Goal: Task Accomplishment & Management: Use online tool/utility

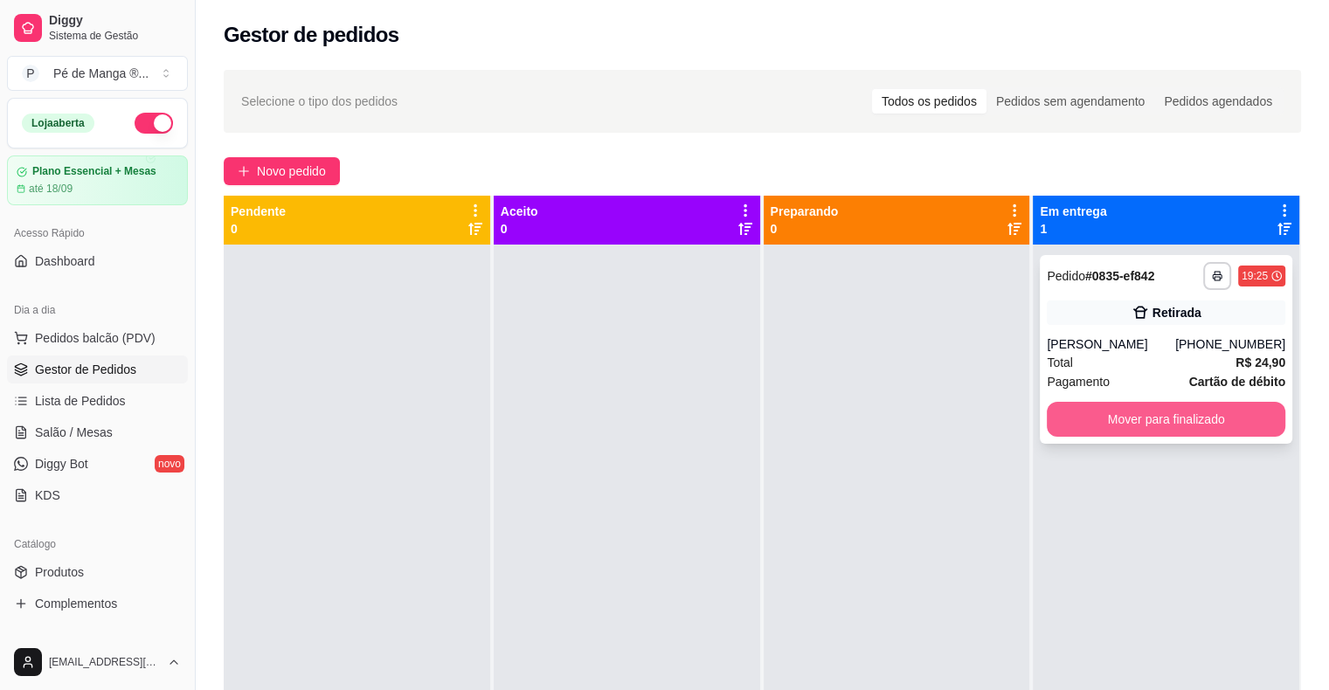
click at [1109, 428] on button "Mover para finalizado" at bounding box center [1166, 419] width 239 height 35
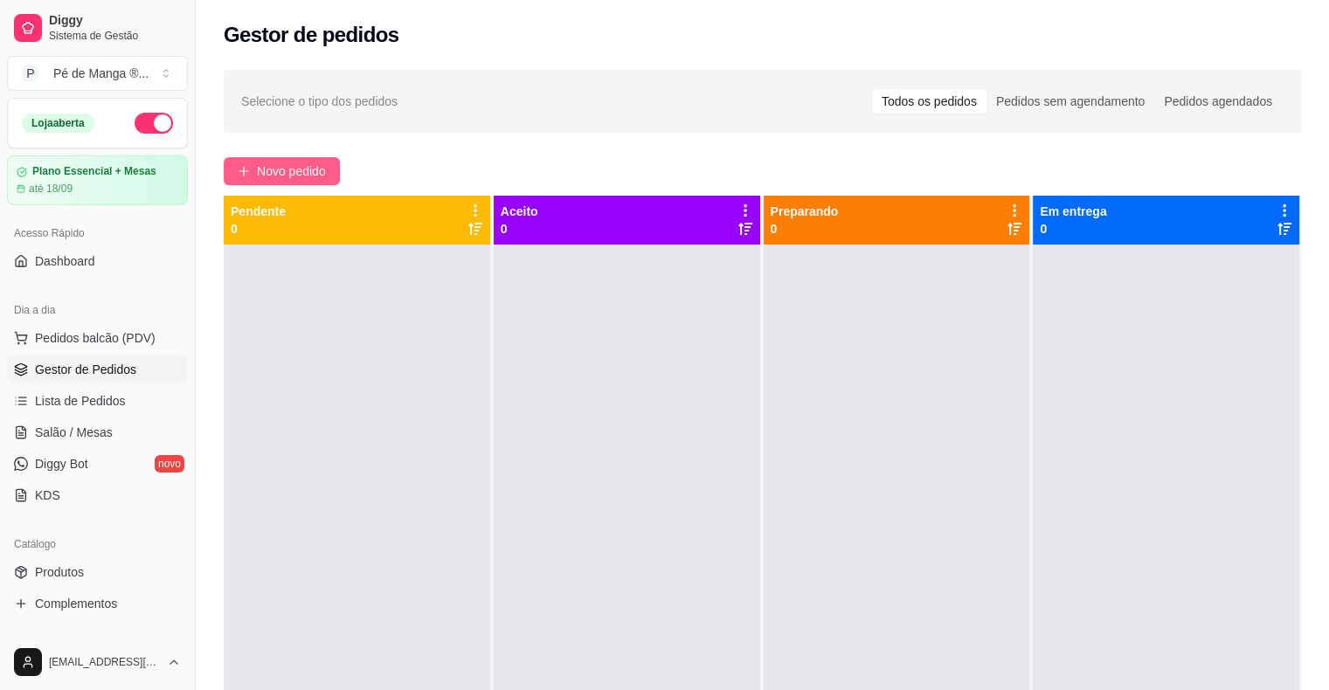
click at [325, 163] on span "Novo pedido" at bounding box center [291, 171] width 69 height 19
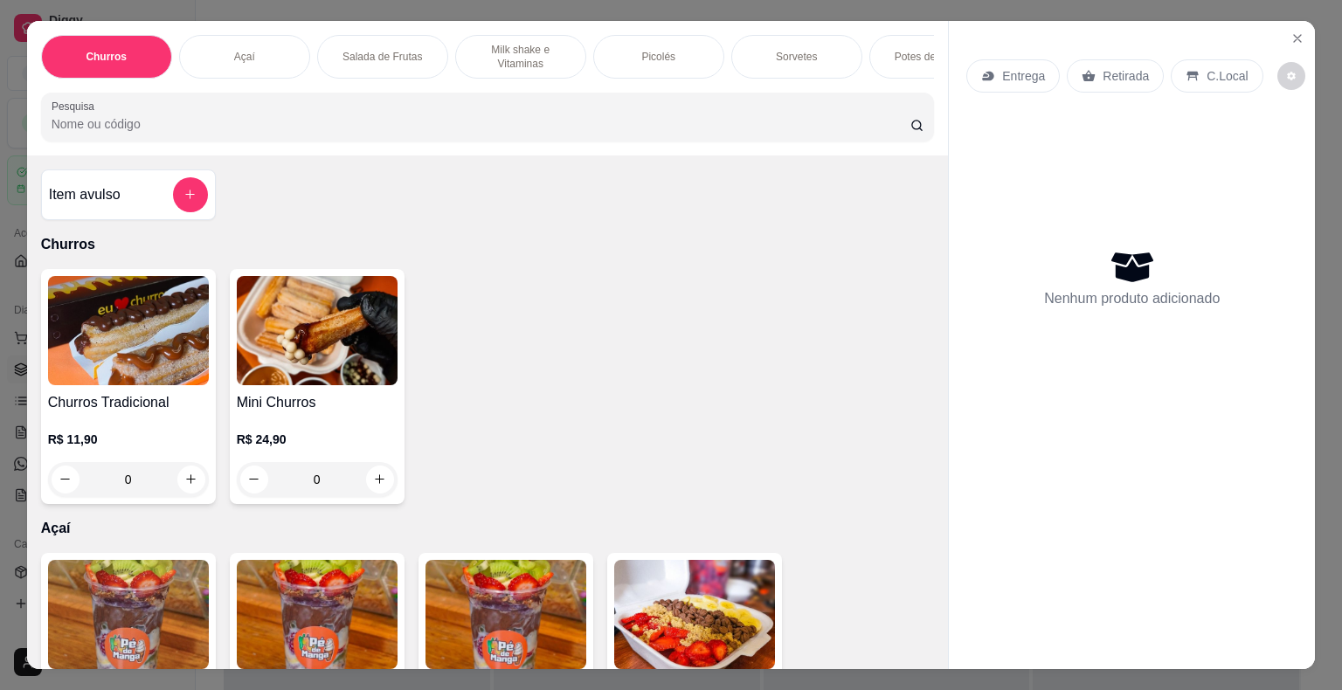
click at [390, 61] on div "Salada de Frutas" at bounding box center [382, 57] width 131 height 44
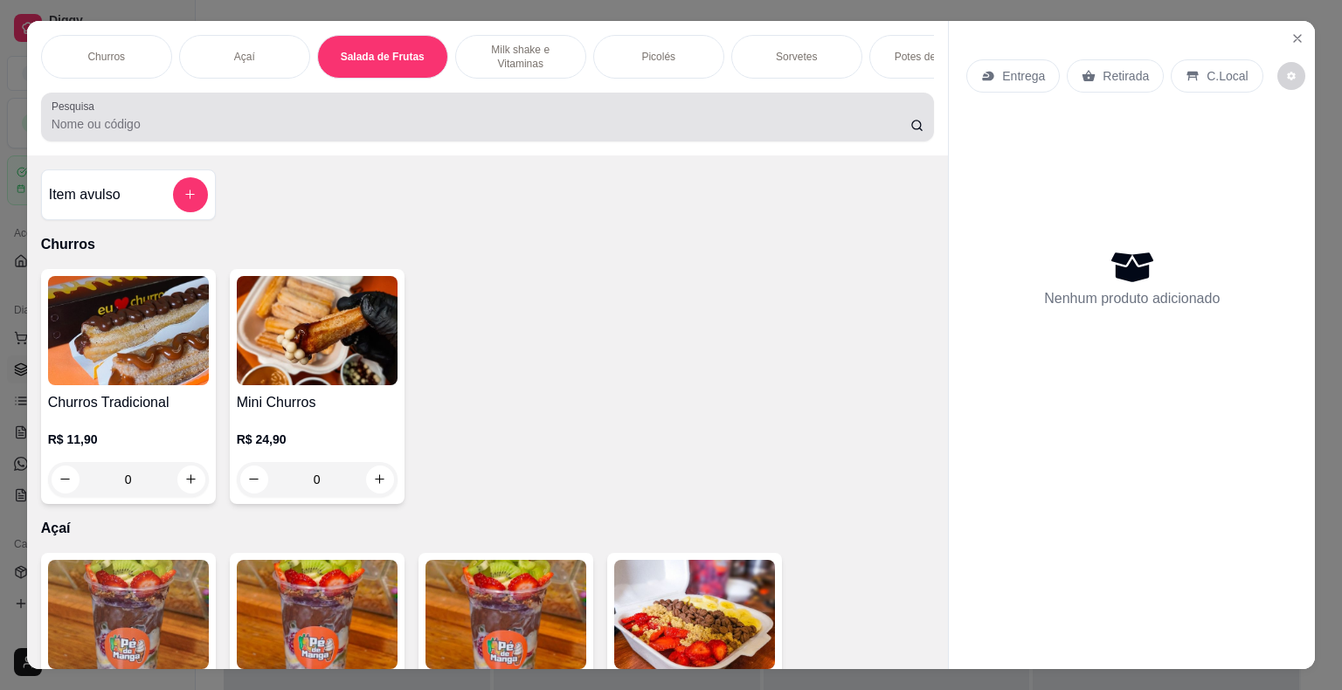
scroll to position [42, 0]
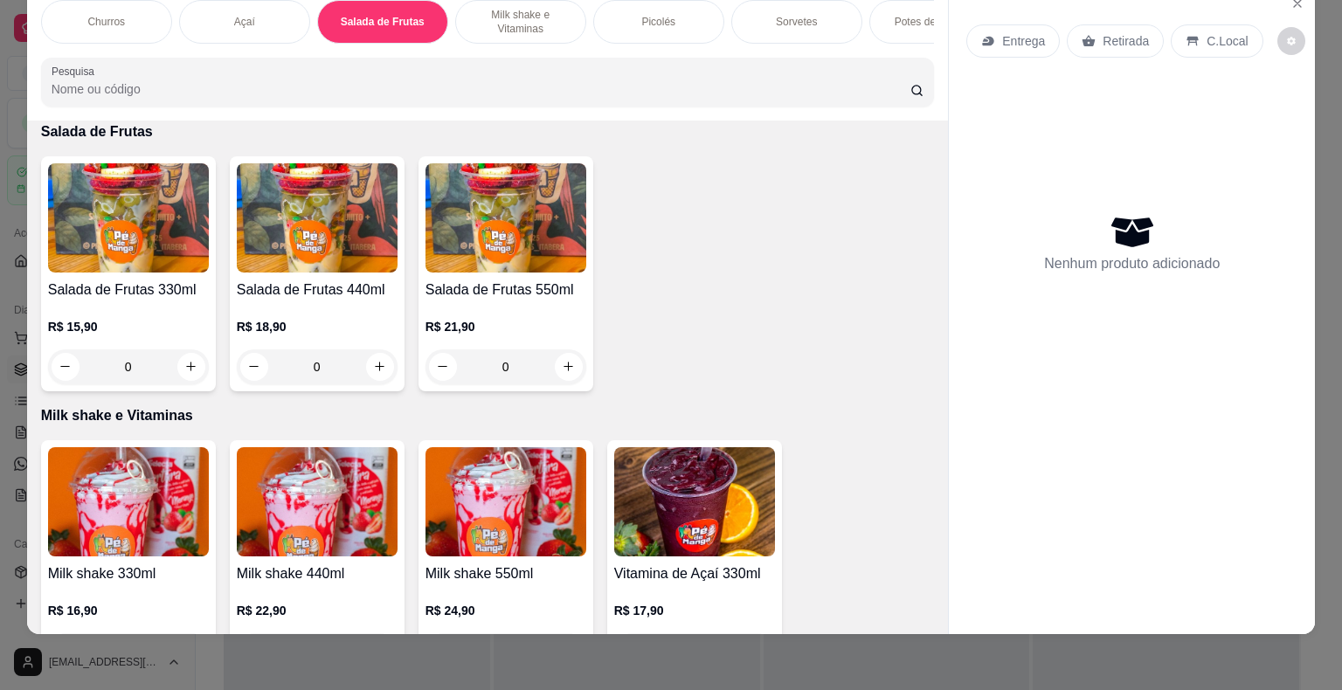
click at [427, 256] on img at bounding box center [506, 217] width 161 height 109
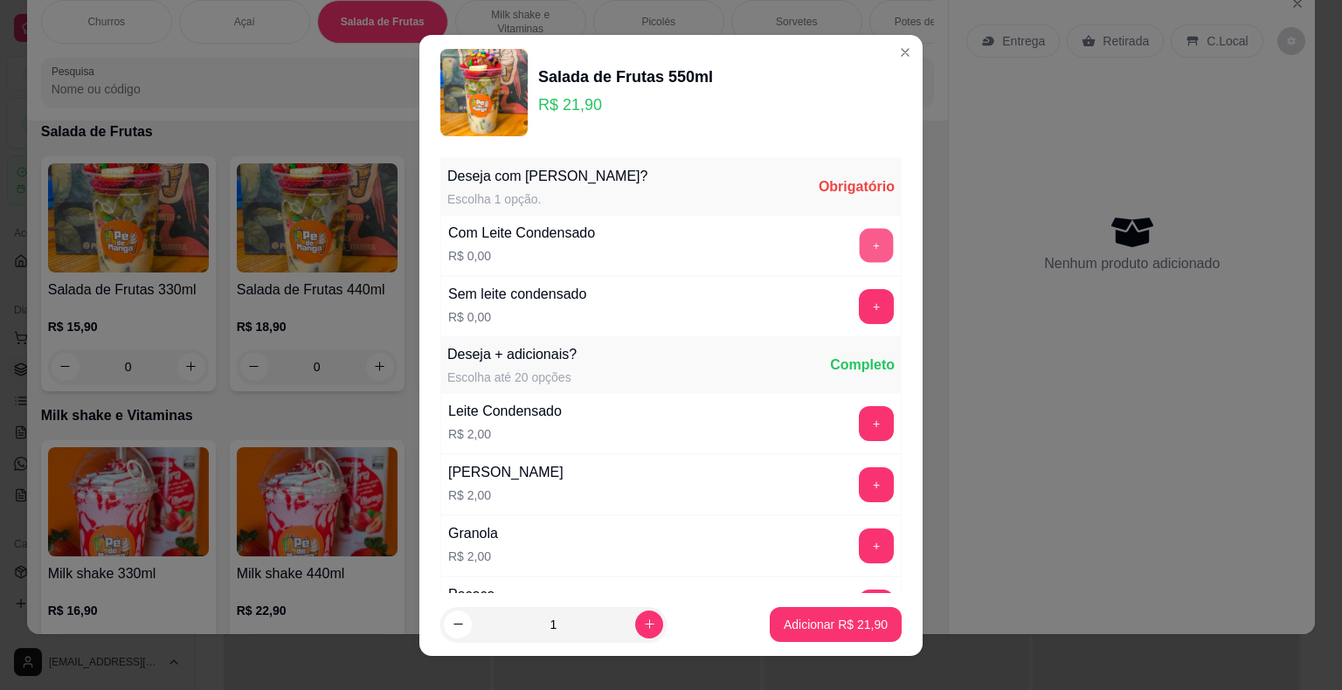
click at [860, 239] on button "+" at bounding box center [877, 245] width 34 height 34
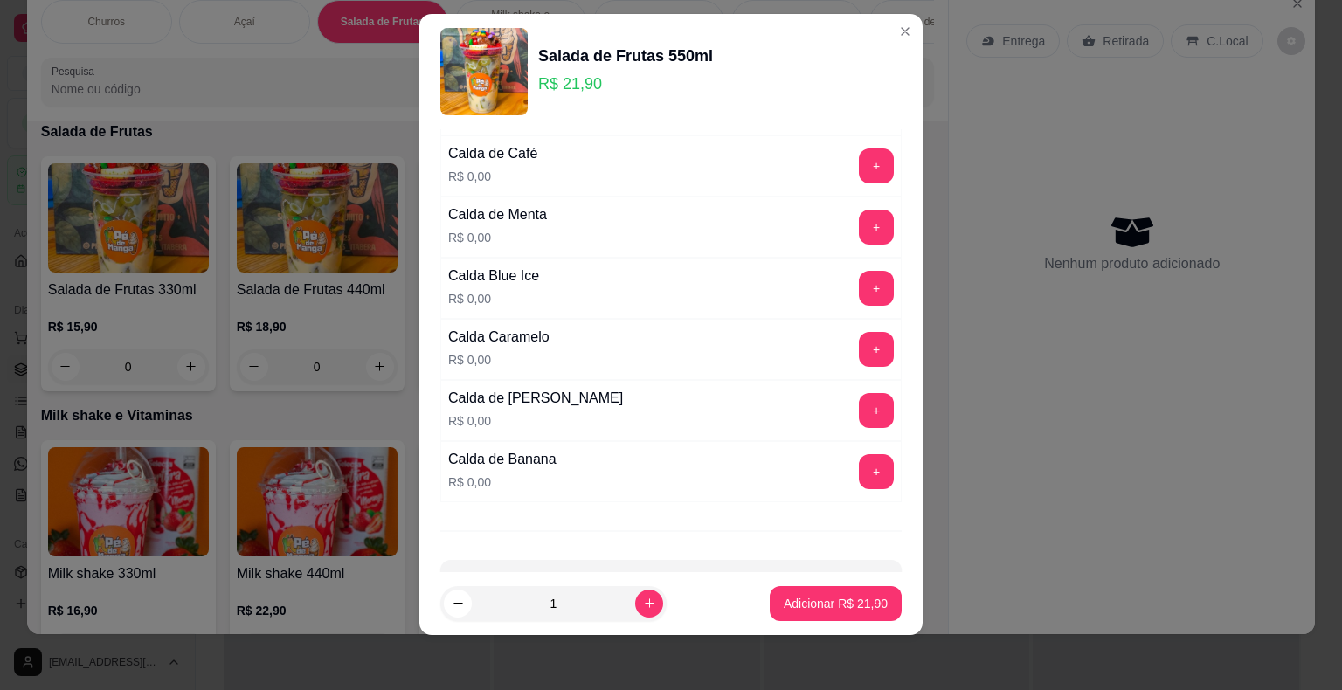
scroll to position [2108, 0]
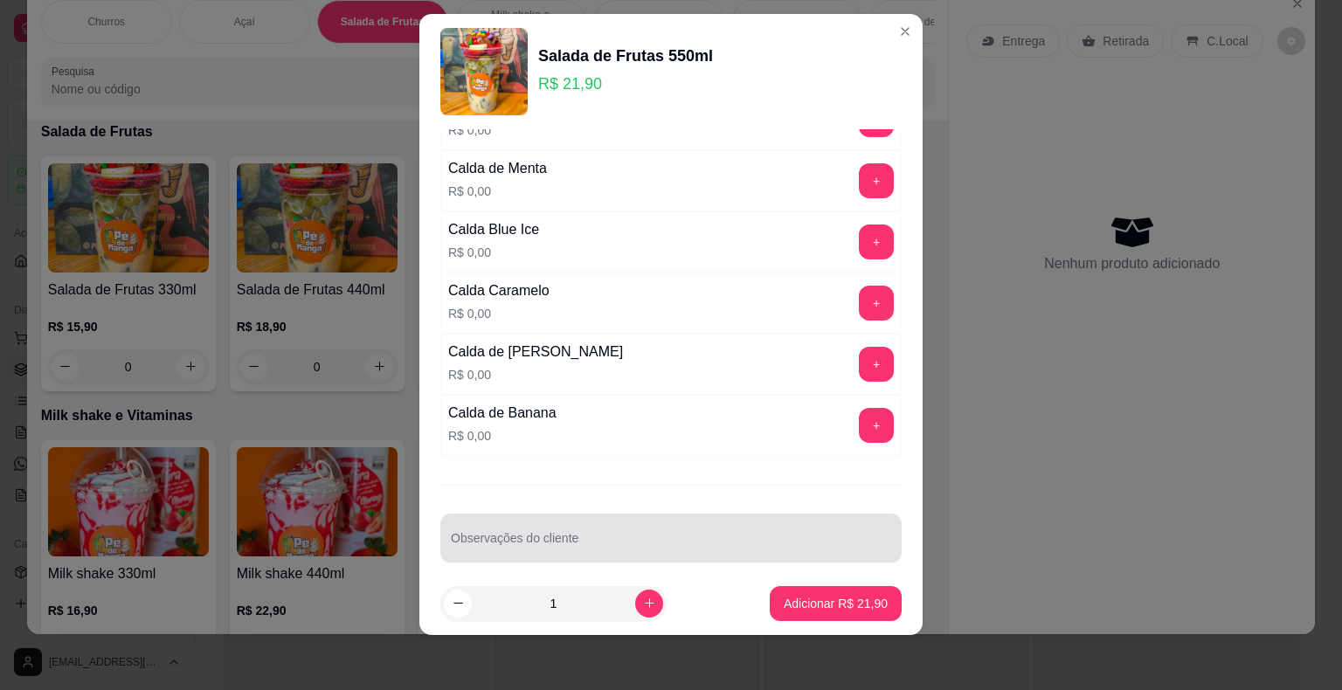
click at [699, 537] on input "Observações do cliente" at bounding box center [671, 545] width 440 height 17
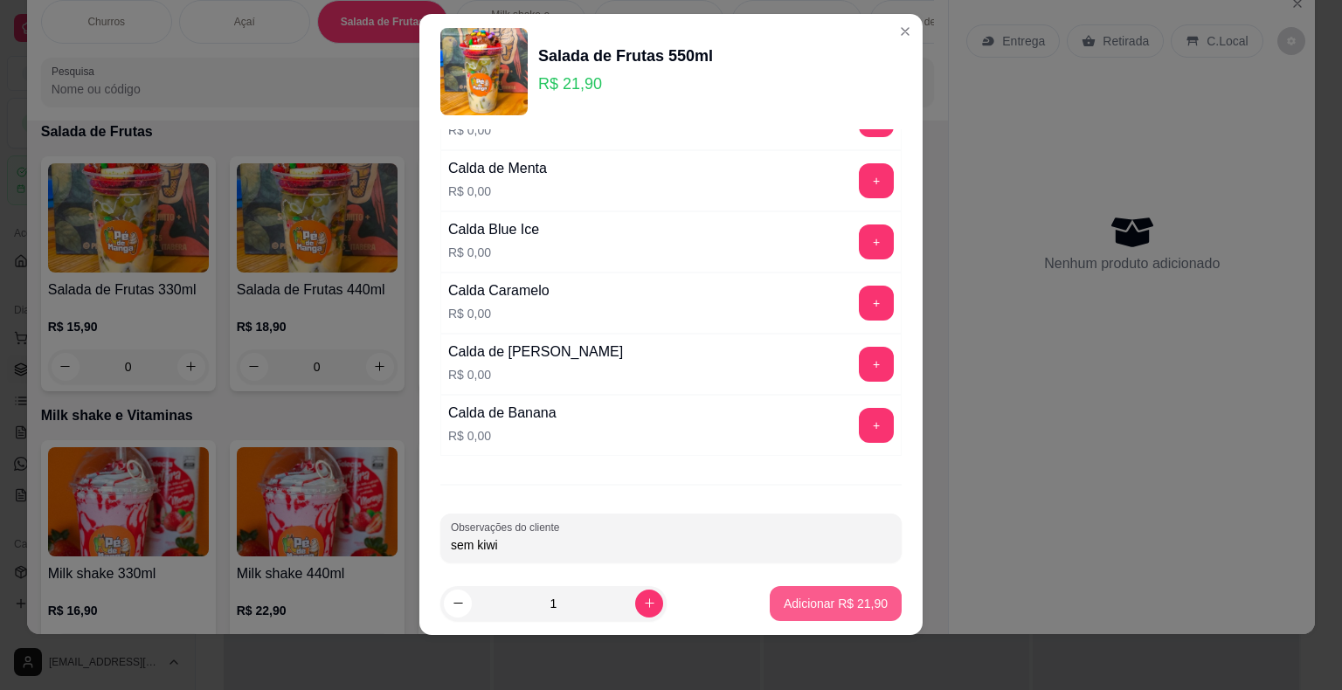
type input "sem kiwi"
click at [784, 605] on p "Adicionar R$ 21,90" at bounding box center [836, 603] width 104 height 17
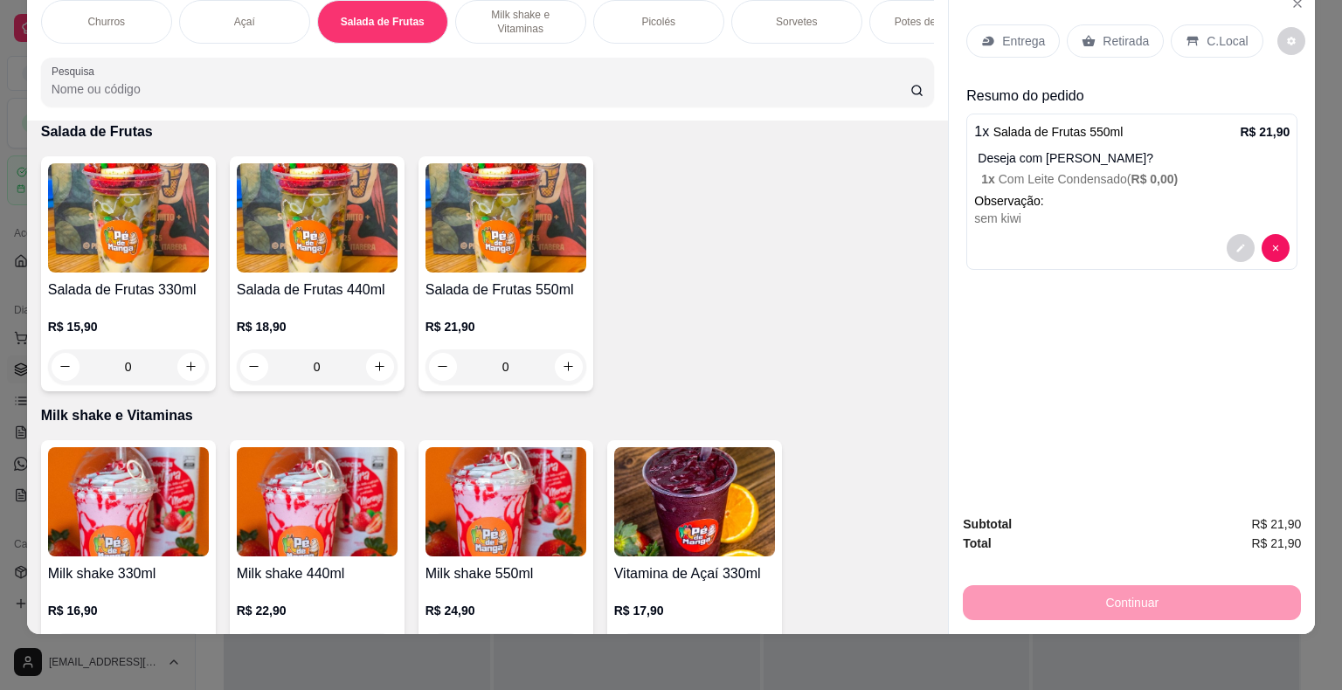
click at [1017, 33] on p "Entrega" at bounding box center [1023, 40] width 43 height 17
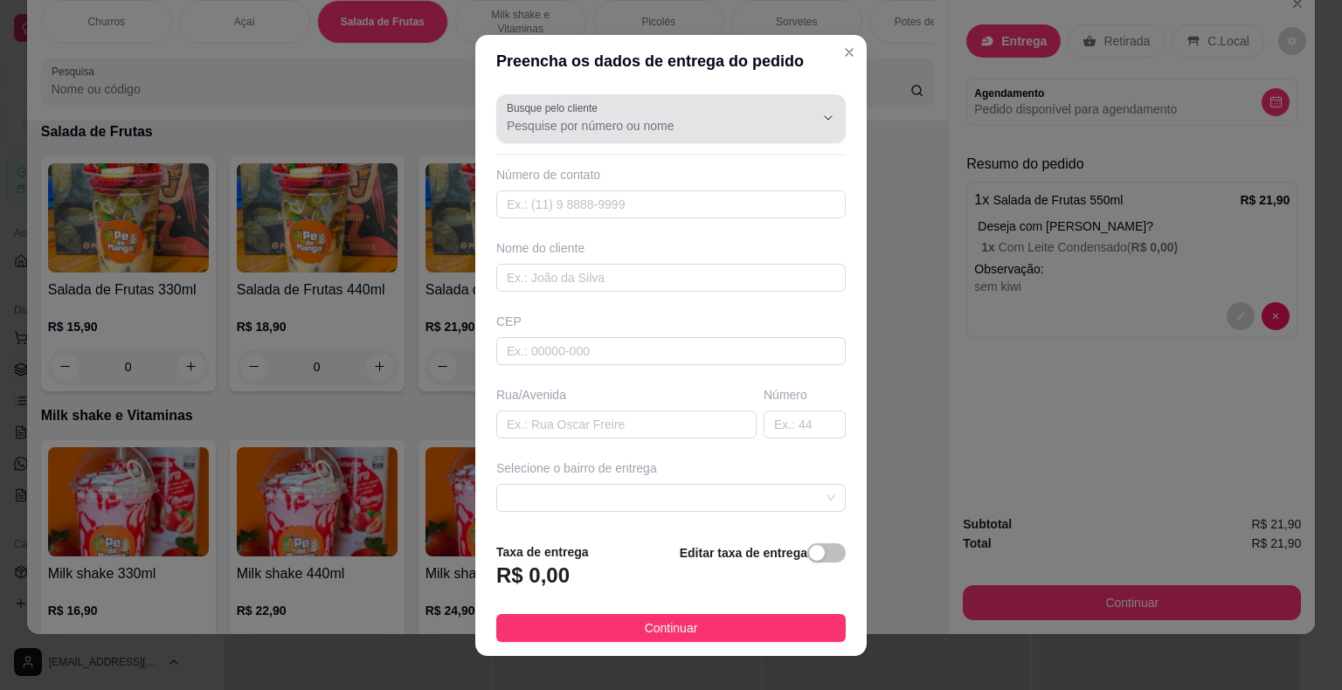
drag, startPoint x: 614, startPoint y: 109, endPoint x: 607, endPoint y: 116, distance: 9.9
click at [614, 109] on div at bounding box center [671, 118] width 329 height 35
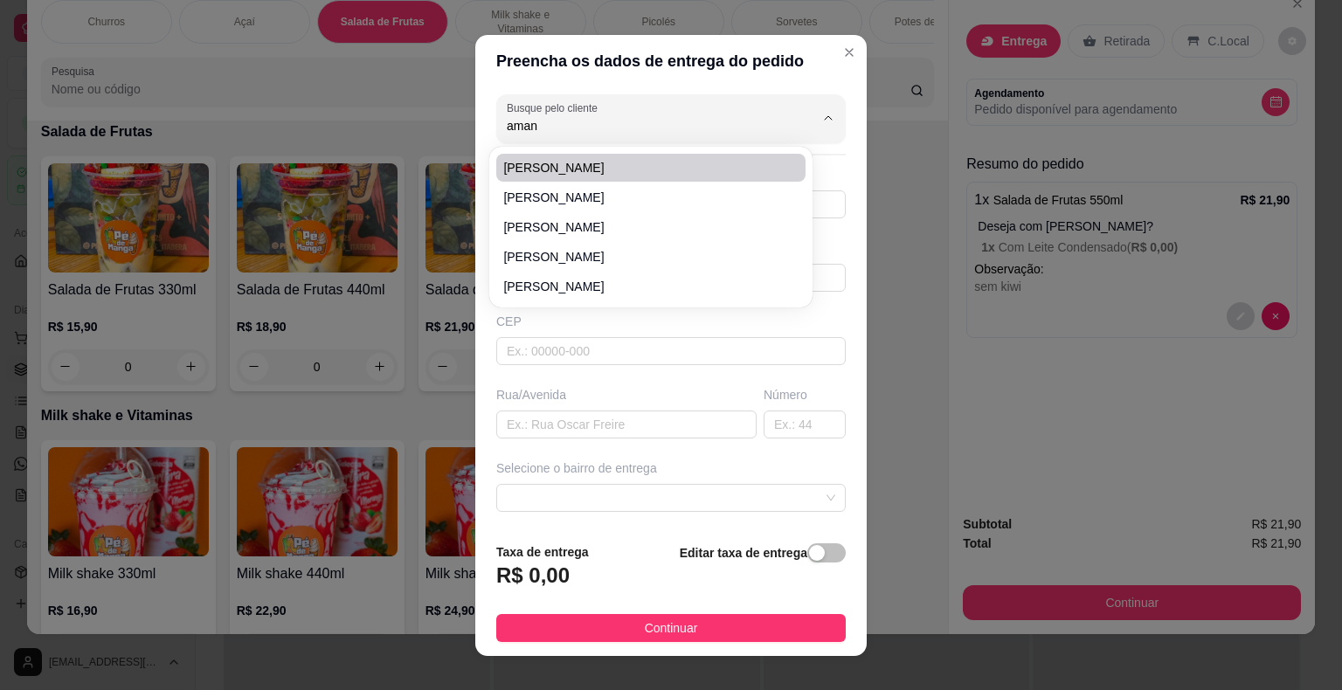
click at [605, 152] on div "[PERSON_NAME] [PERSON_NAME]" at bounding box center [651, 227] width 316 height 154
click at [606, 159] on span "[PERSON_NAME]" at bounding box center [642, 167] width 278 height 17
type input "[PERSON_NAME]"
type input "15998016308"
type input "[PERSON_NAME]"
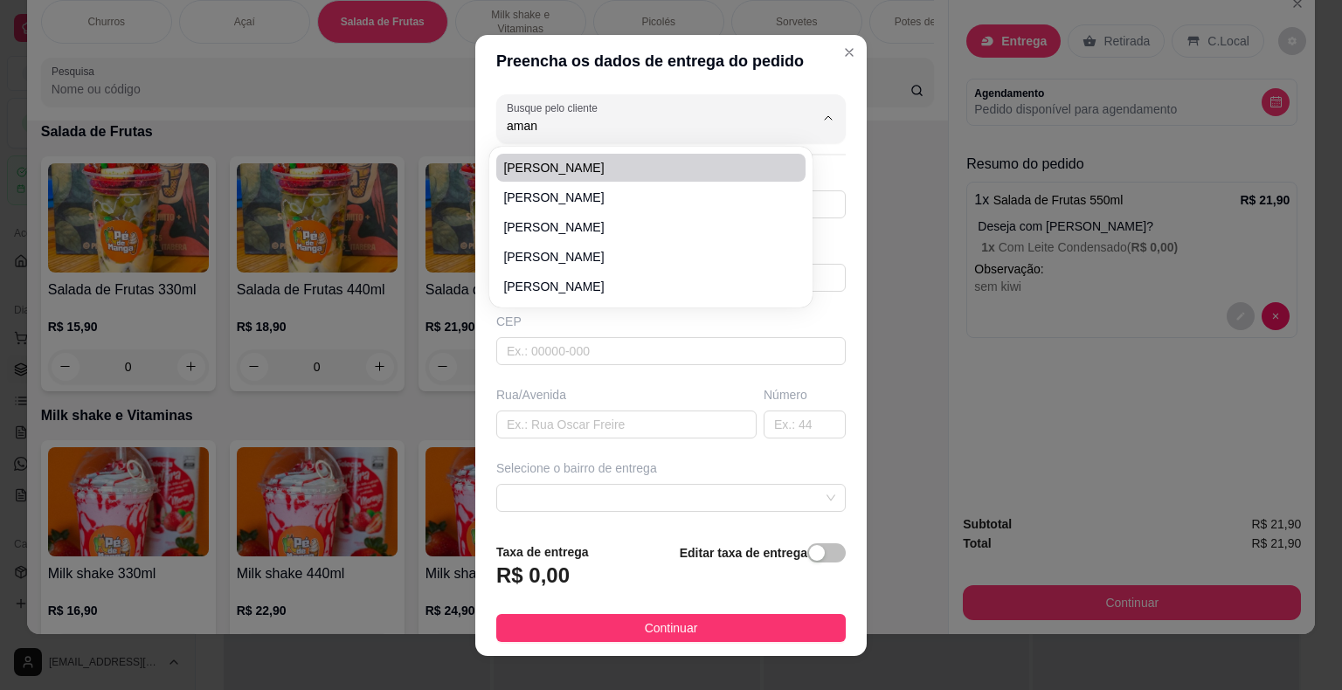
type input "18440000"
type input "Coronel [PERSON_NAME]"
type input "190"
type input "Itaberá"
type input "Lojinha rosa ao lado da Padaria"
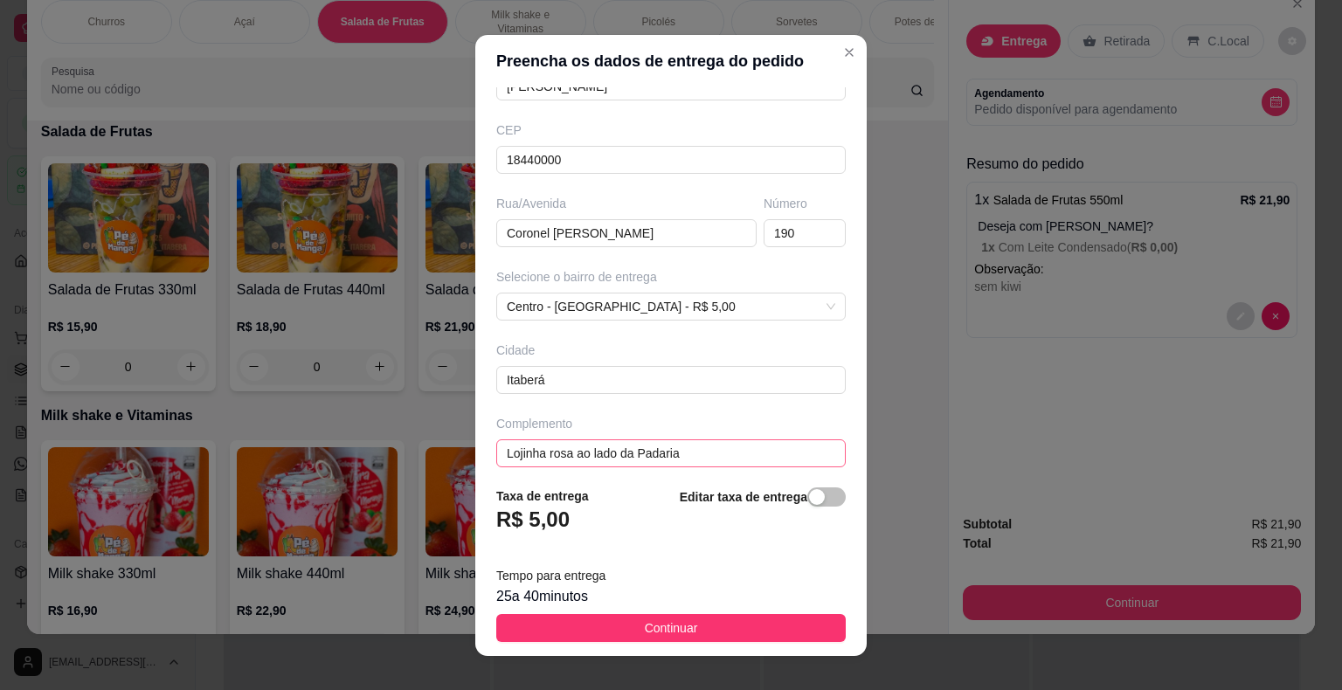
scroll to position [200, 0]
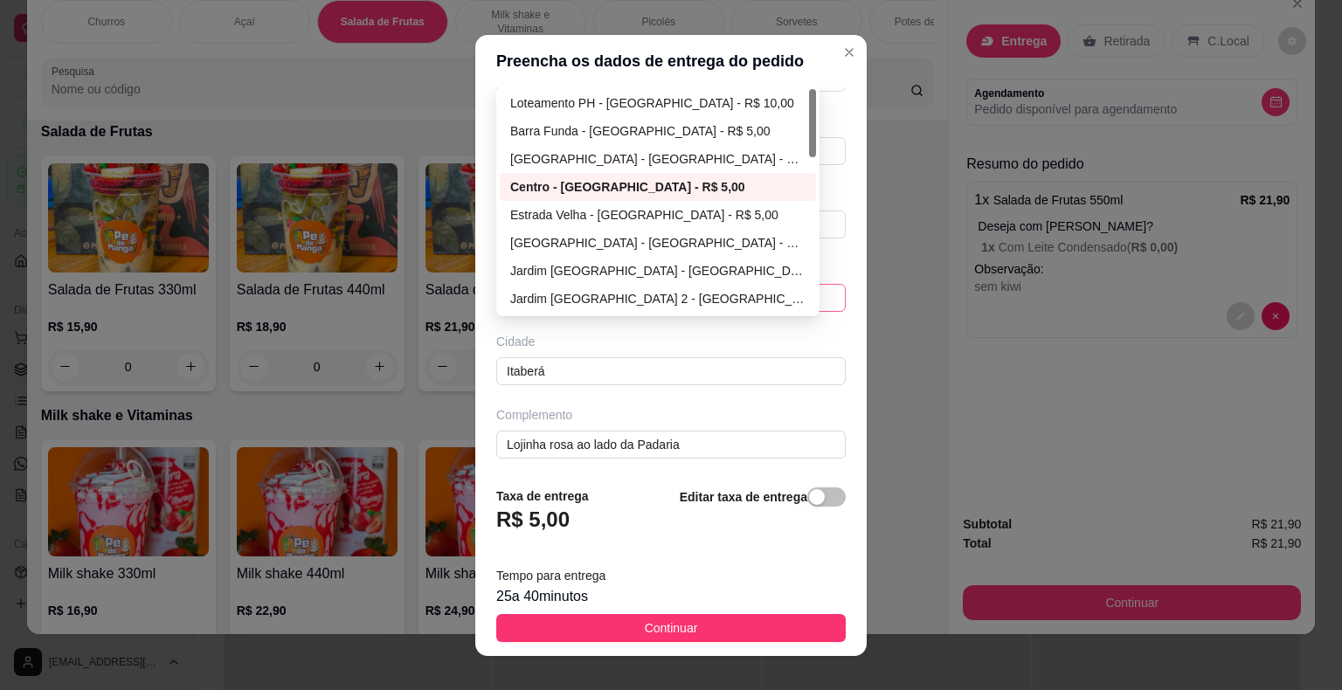
click at [661, 297] on div "Centro - [GEOGRAPHIC_DATA] - R$ 5,00 68a50367e7e4b9632cd85a23 68a503f7e7e4b9632…" at bounding box center [671, 298] width 350 height 28
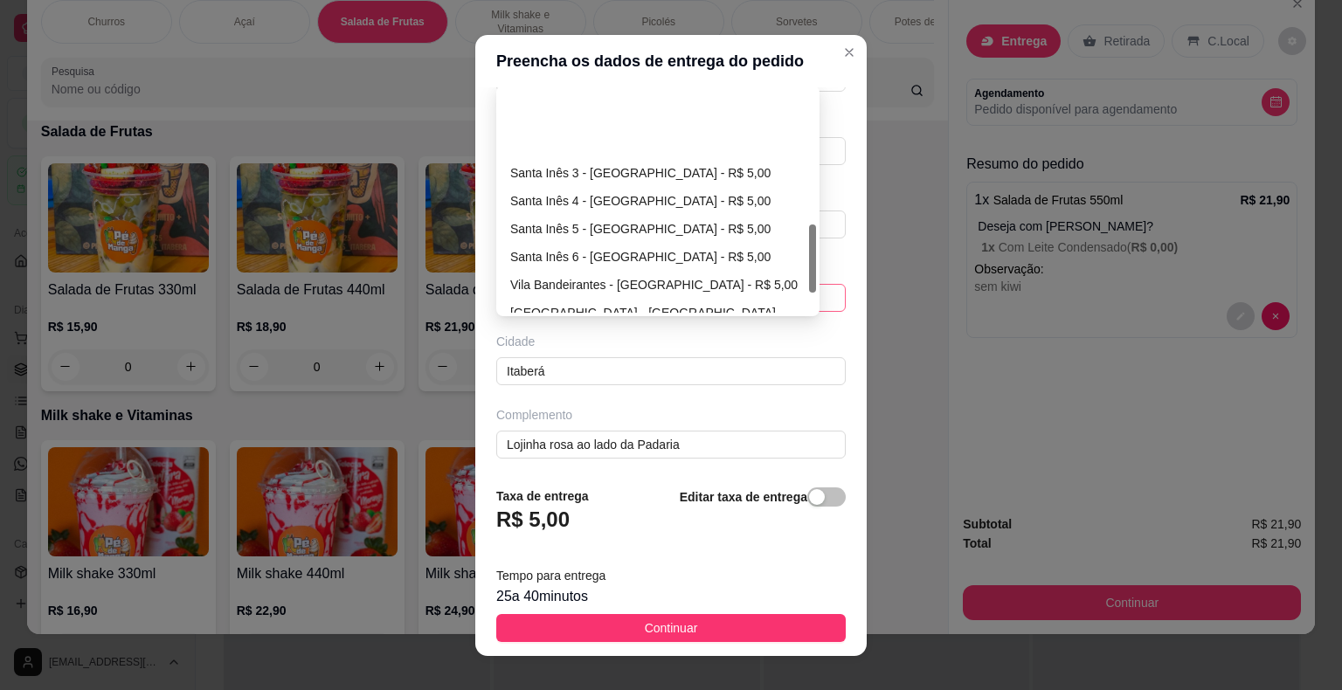
scroll to position [437, 0]
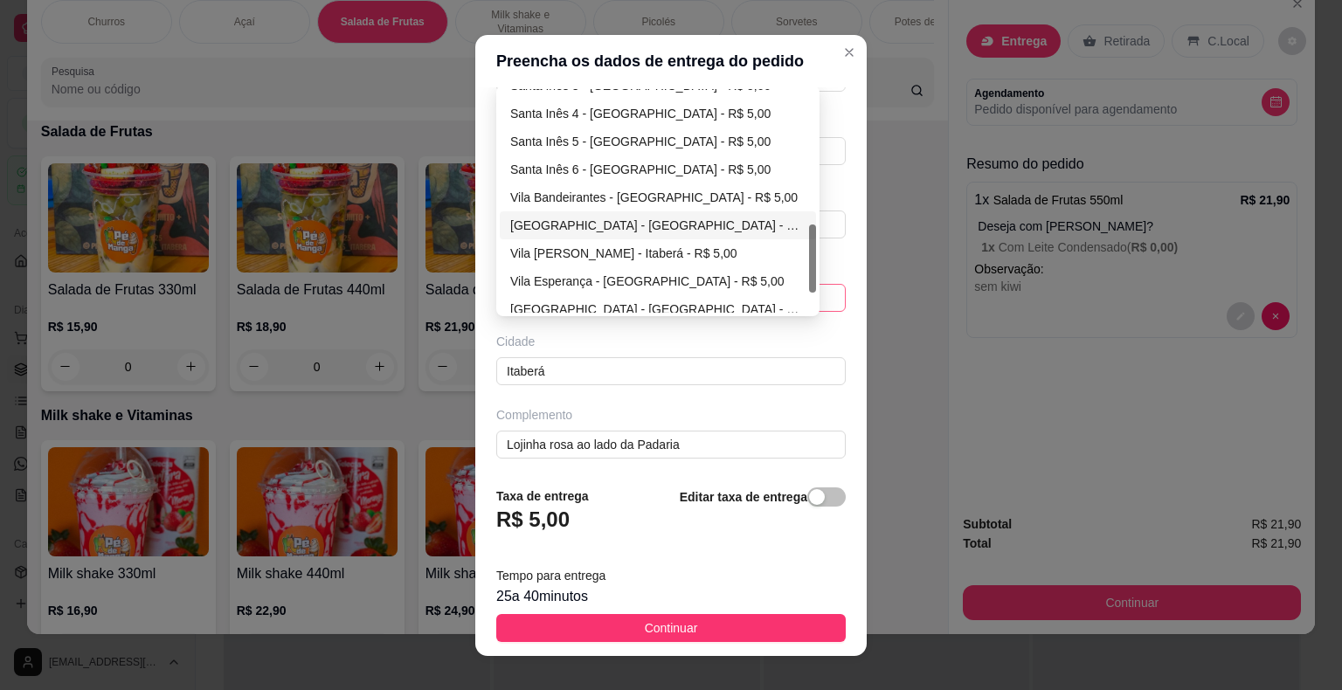
click at [640, 228] on div "[GEOGRAPHIC_DATA] - [GEOGRAPHIC_DATA] - R$ 5,00" at bounding box center [657, 225] width 295 height 19
type input "Itaberá"
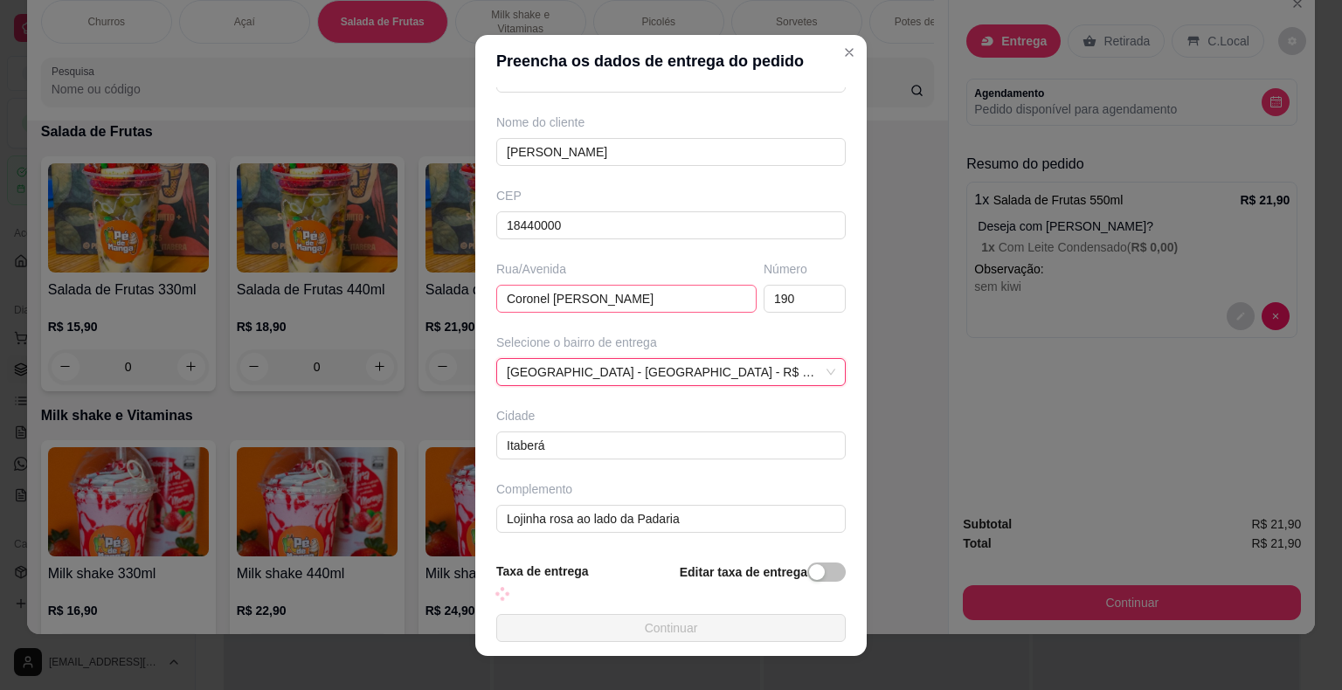
scroll to position [200, 0]
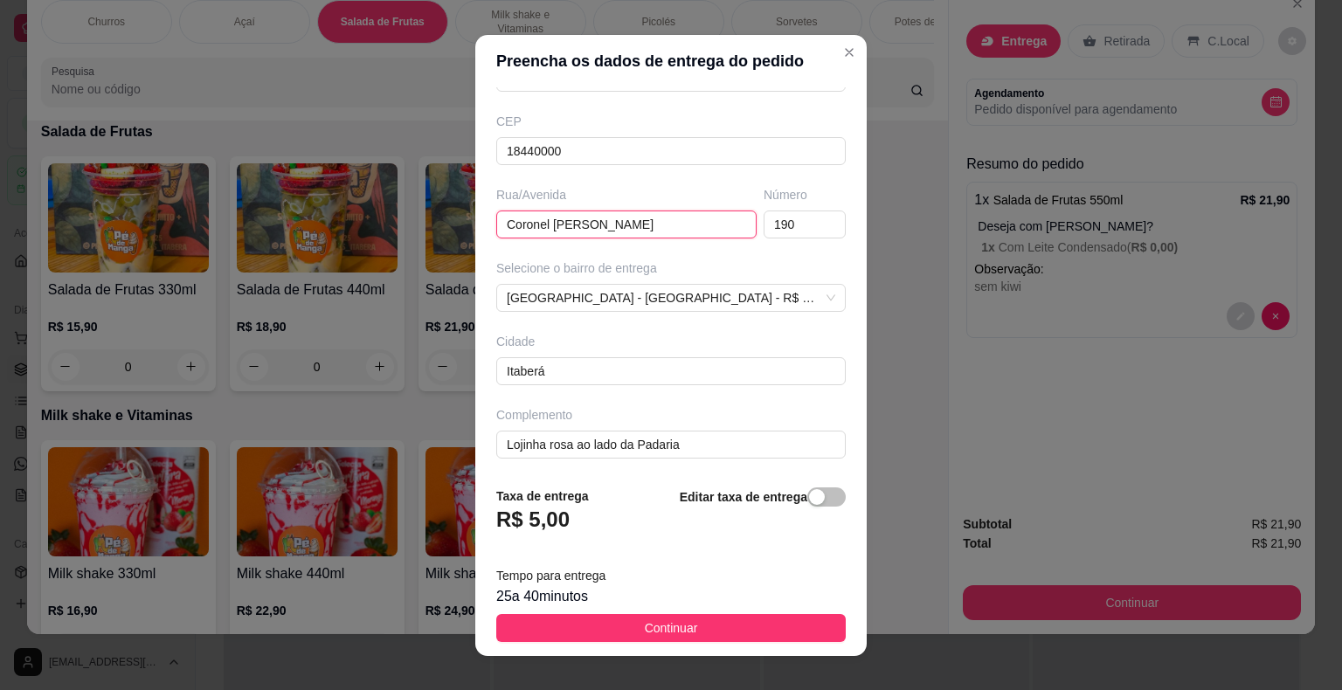
drag, startPoint x: 686, startPoint y: 215, endPoint x: 14, endPoint y: 383, distance: 692.6
click at [0, 387] on div "Preencha os dados de entrega do pedido Busque pelo cliente [PERSON_NAME] Número…" at bounding box center [671, 345] width 1342 height 690
type input "[PERSON_NAME]"
drag, startPoint x: 689, startPoint y: 436, endPoint x: 477, endPoint y: 453, distance: 213.0
click at [475, 461] on div "Busque pelo cliente [PERSON_NAME] Número de contato 15998016308 Nome do cliente…" at bounding box center [670, 279] width 391 height 385
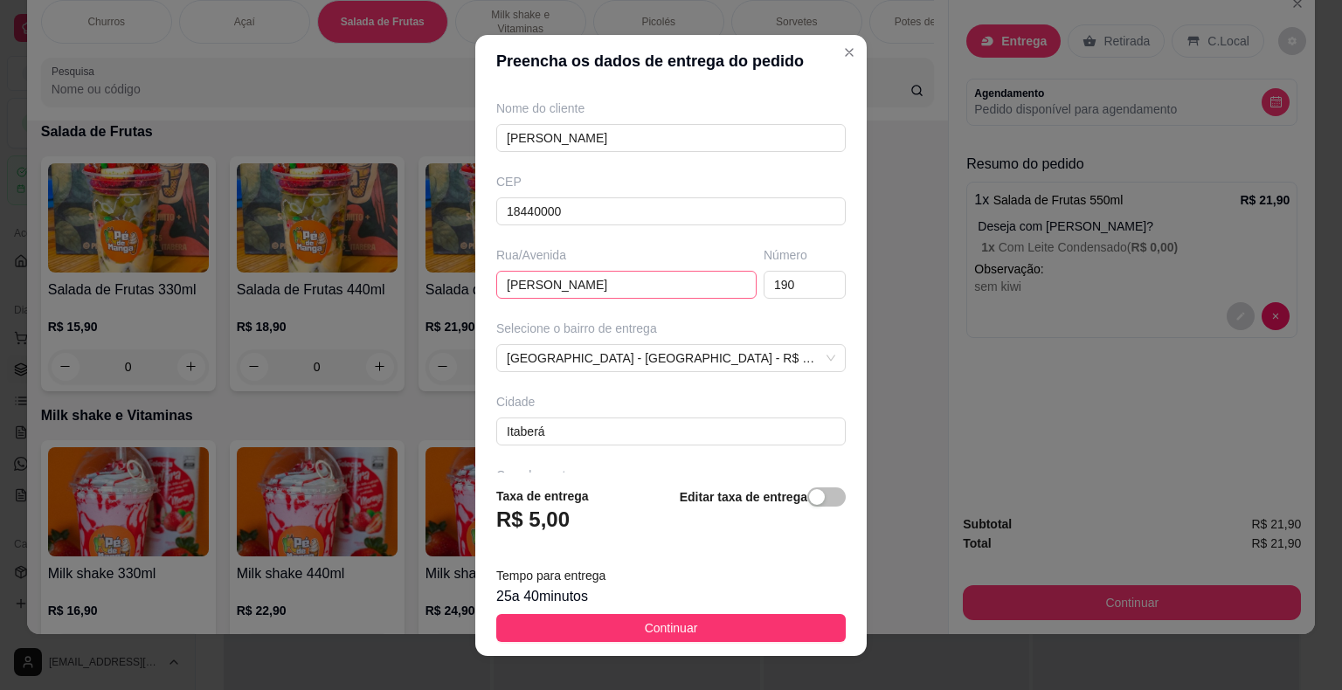
scroll to position [113, 0]
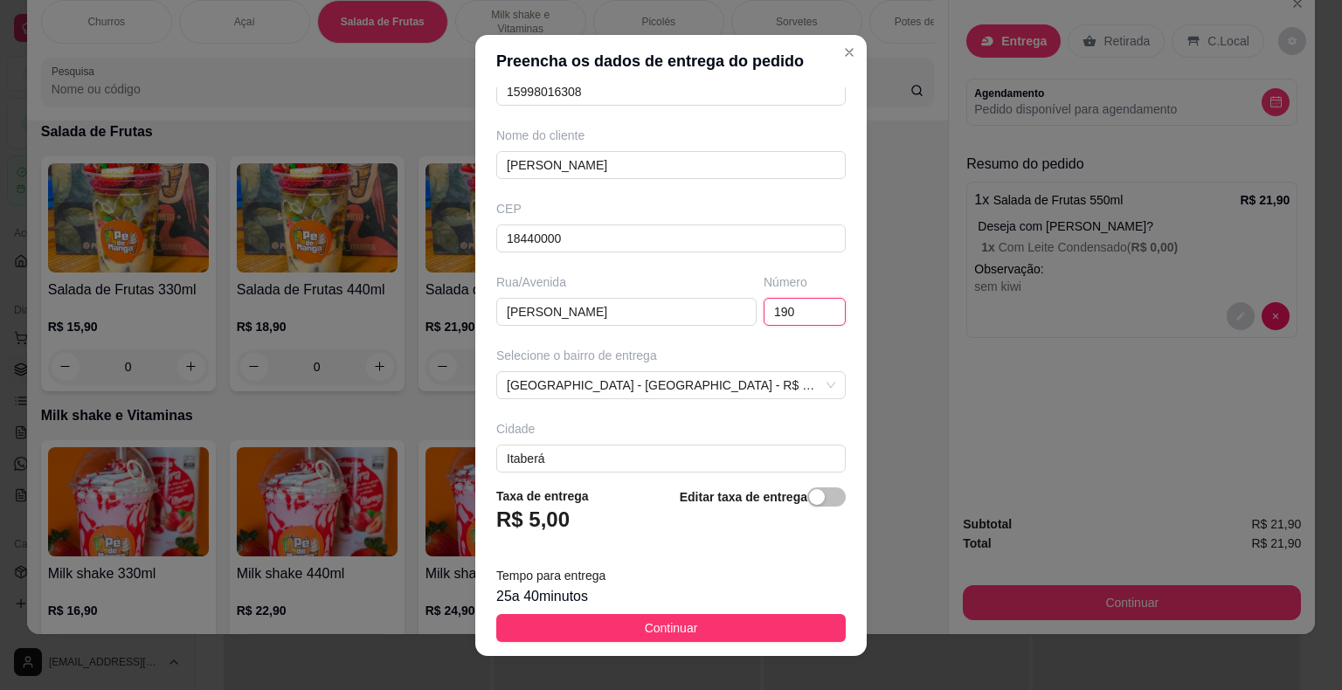
drag, startPoint x: 783, startPoint y: 316, endPoint x: 654, endPoint y: 336, distance: 130.9
click at [654, 336] on div "Busque pelo cliente [PERSON_NAME] Número de contato 15998016308 Nome do cliente…" at bounding box center [670, 279] width 391 height 385
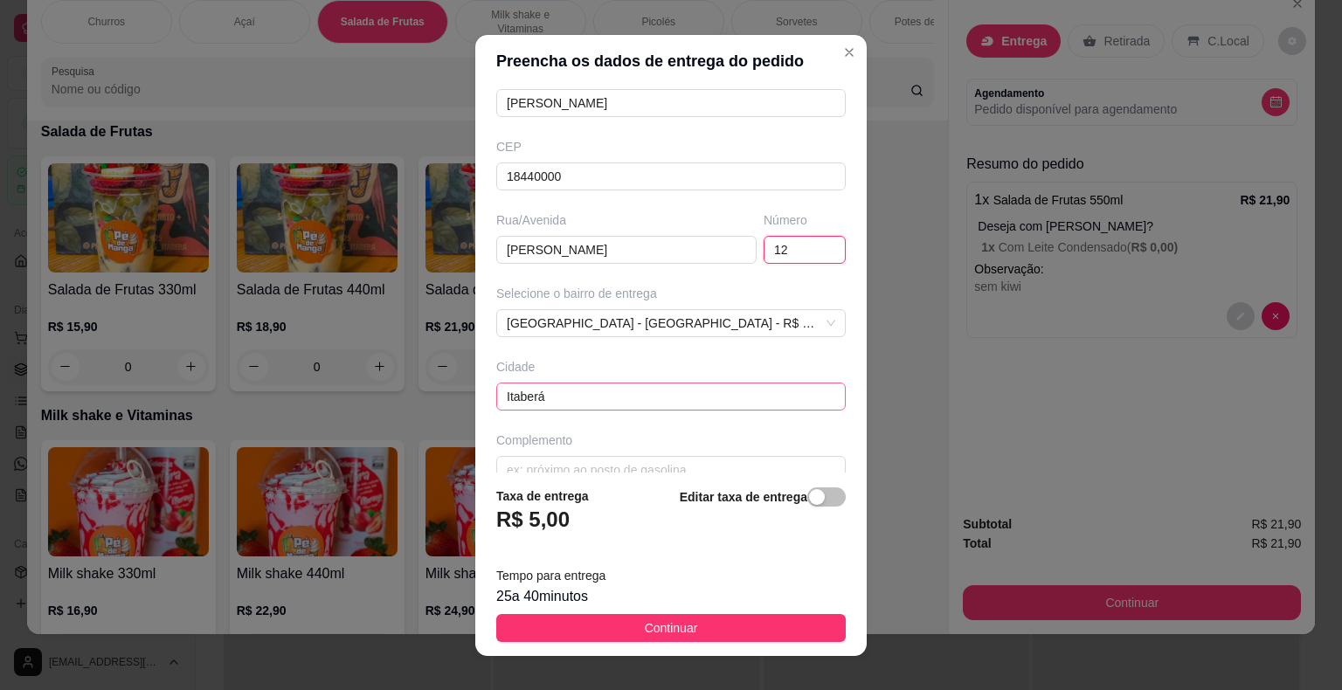
scroll to position [200, 0]
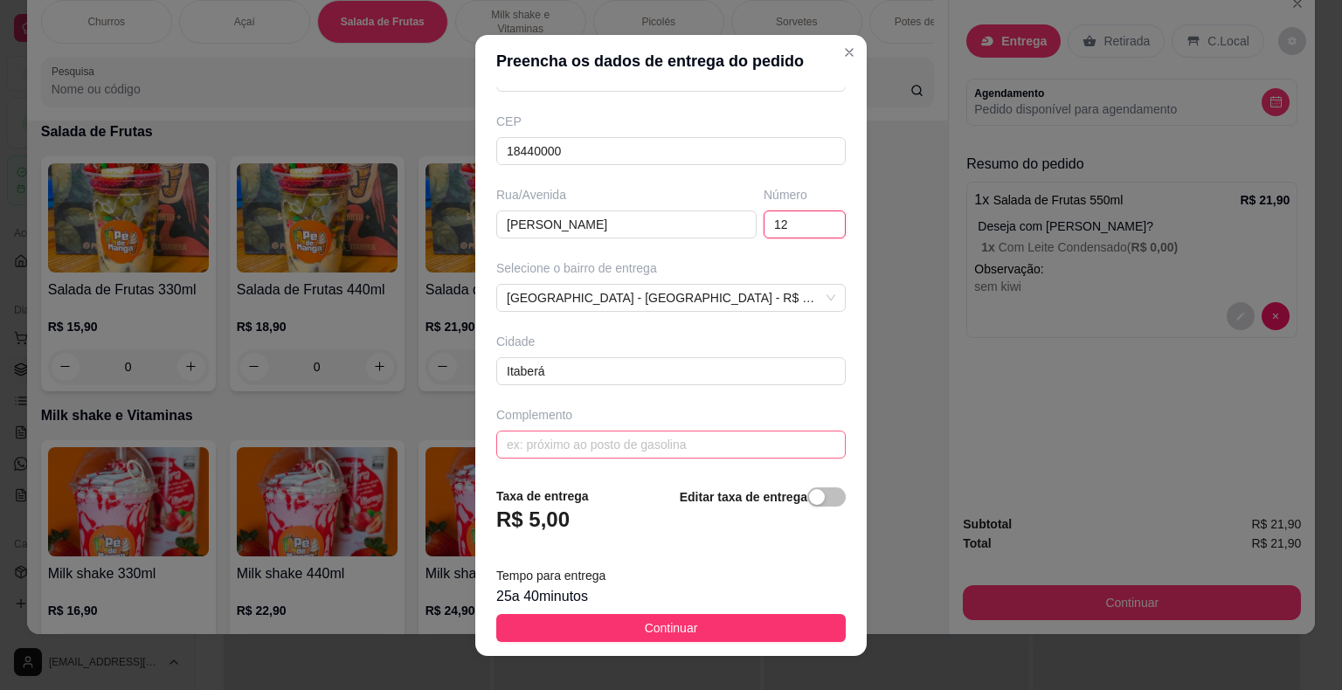
type input "12"
click at [592, 448] on input "text" at bounding box center [671, 445] width 350 height 28
click at [561, 451] on input "Rua sem saida, ultima casa" at bounding box center [671, 445] width 350 height 28
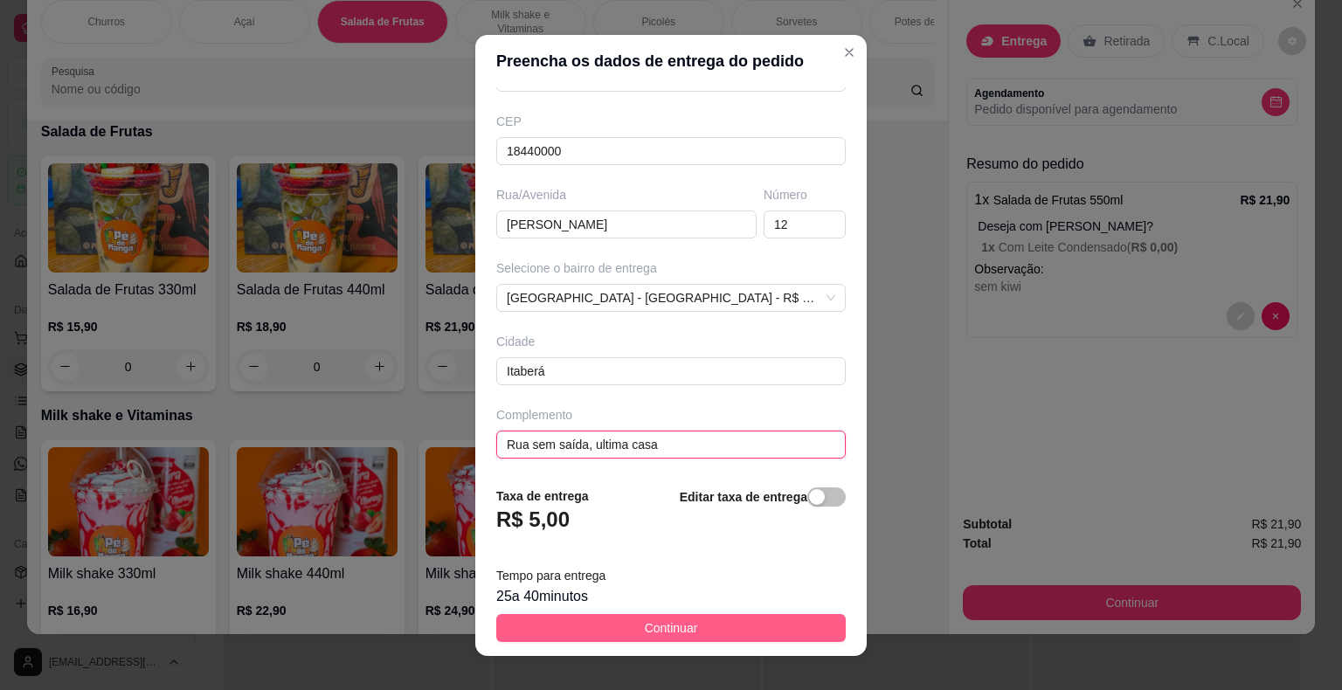
type input "Rua sem saída, ultima casa"
click at [622, 625] on button "Continuar" at bounding box center [671, 628] width 350 height 28
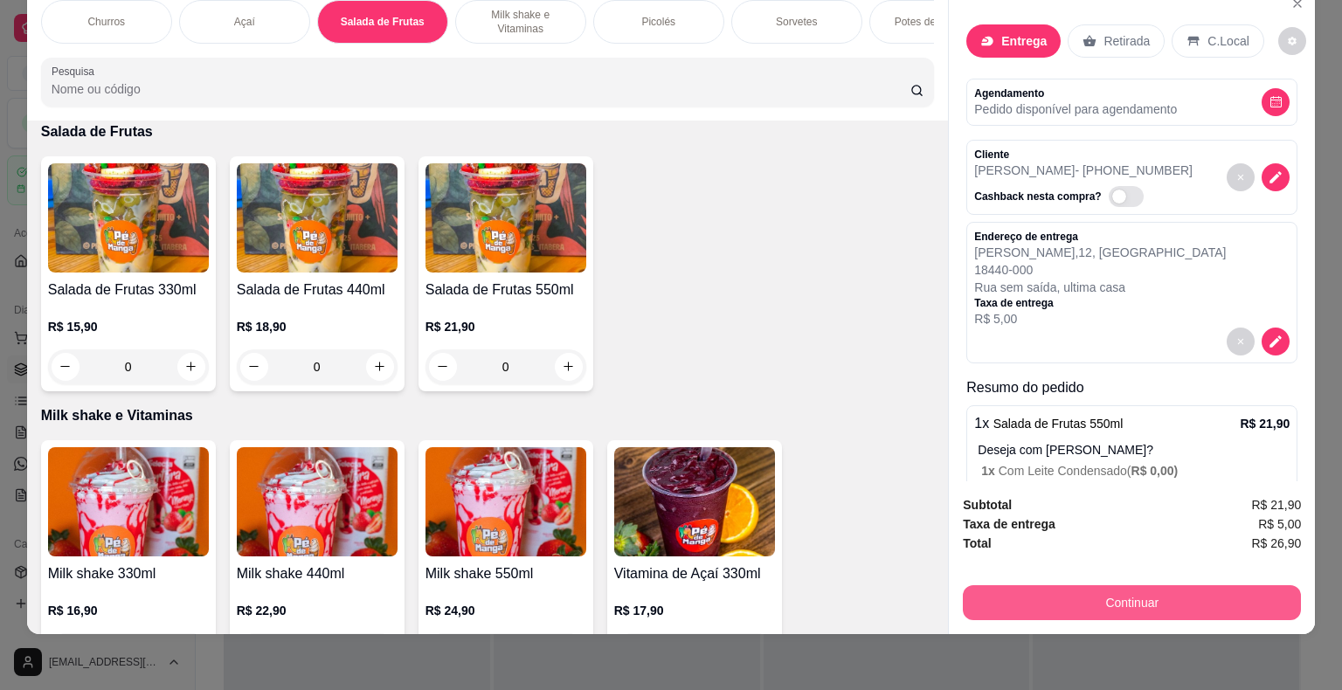
click at [1033, 588] on button "Continuar" at bounding box center [1132, 602] width 338 height 35
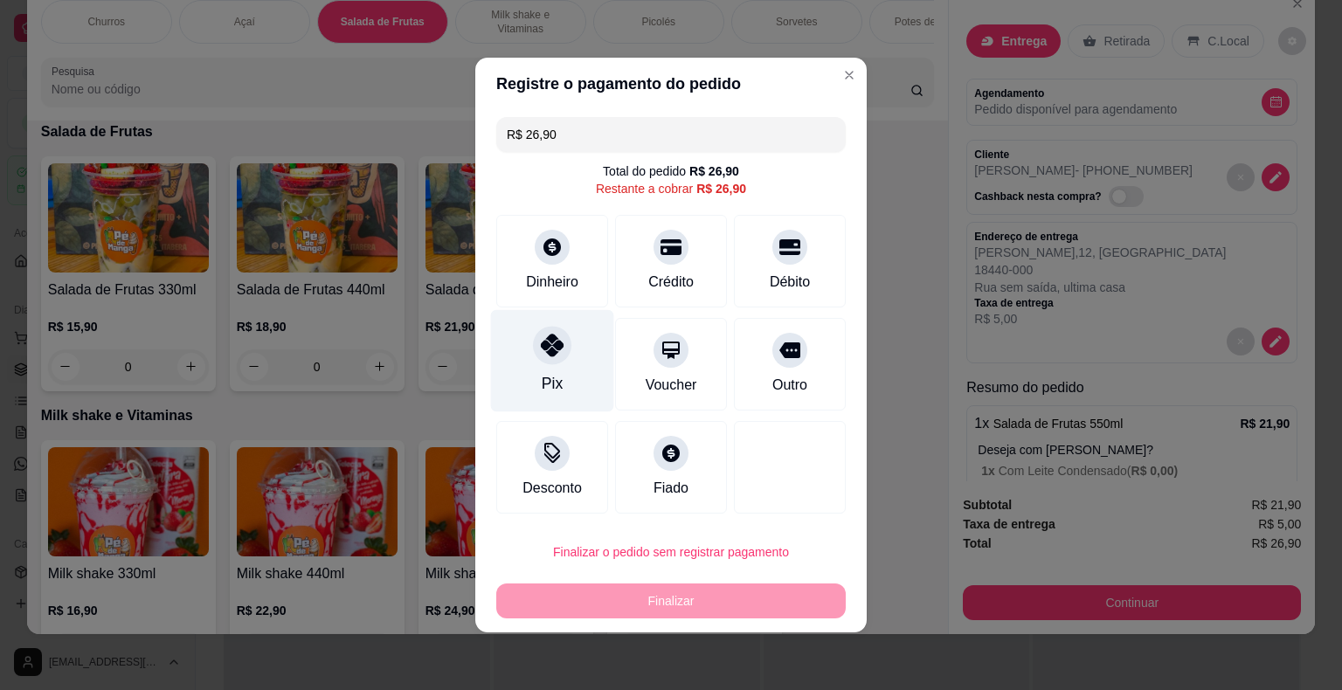
click at [551, 366] on div "Pix" at bounding box center [552, 361] width 123 height 102
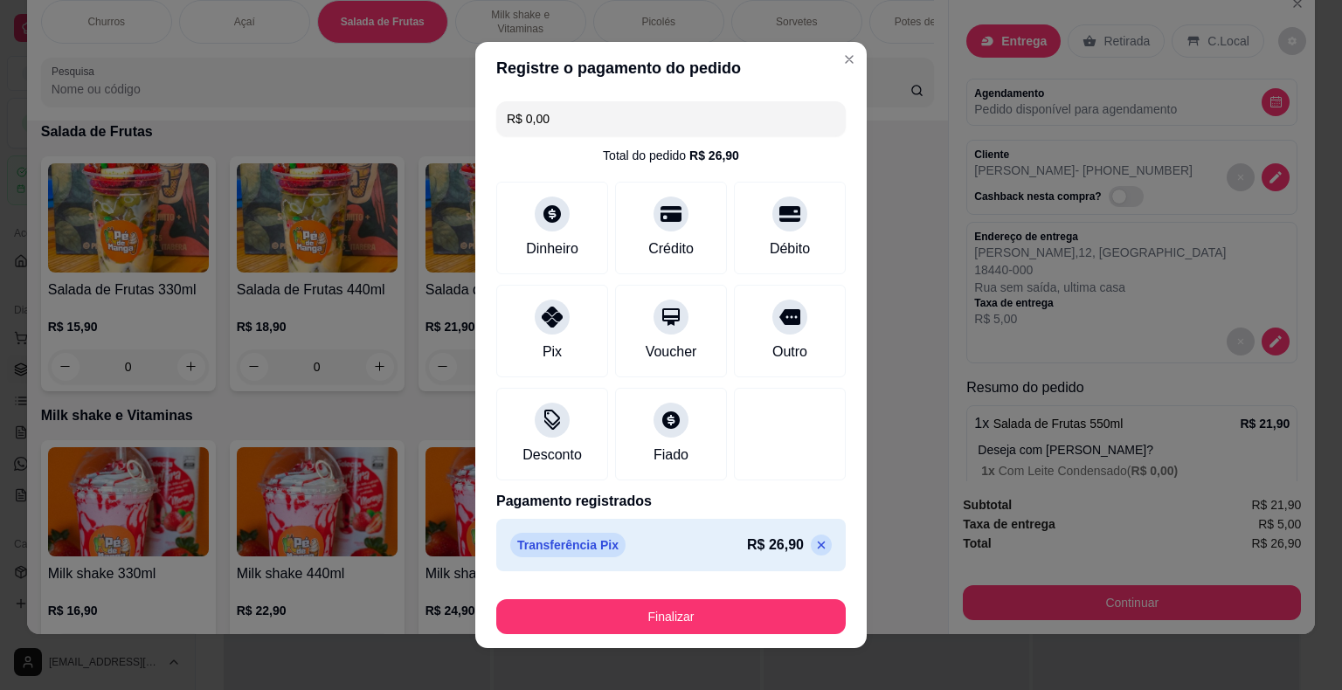
scroll to position [13, 0]
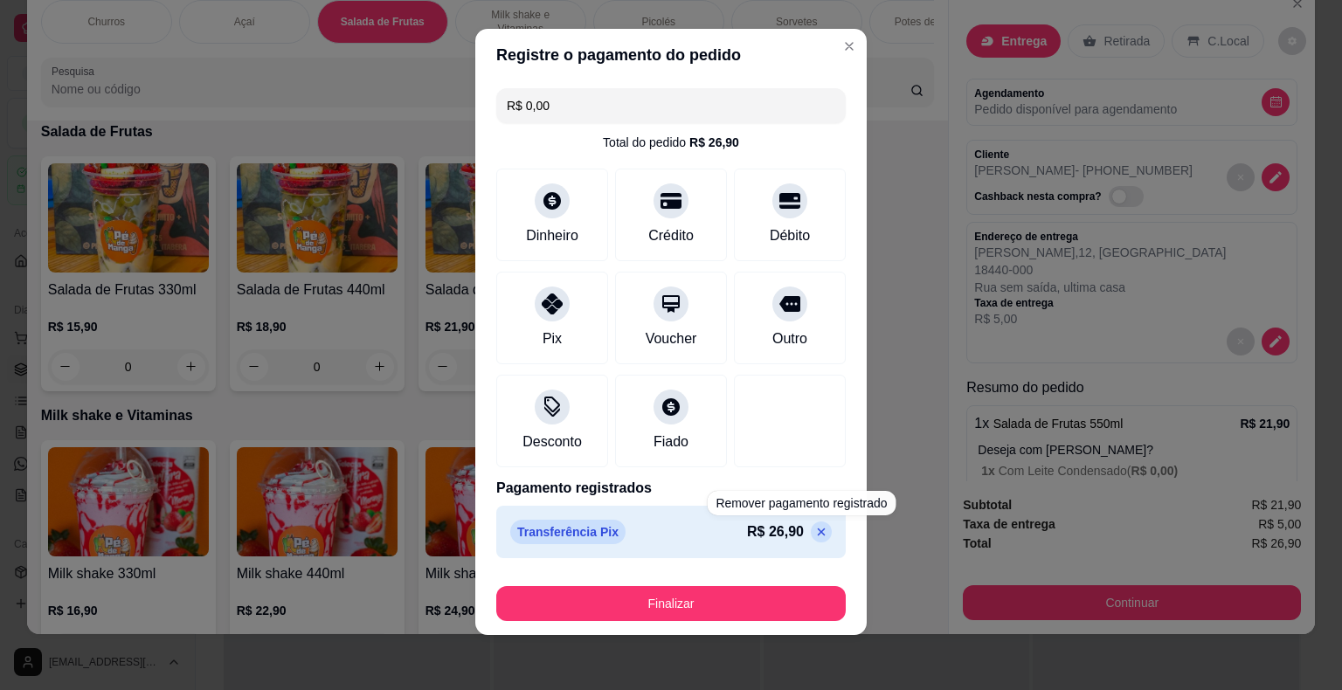
click at [800, 545] on div "Transferência Pix R$ 26,90" at bounding box center [671, 532] width 350 height 52
click at [814, 528] on icon at bounding box center [821, 532] width 14 height 14
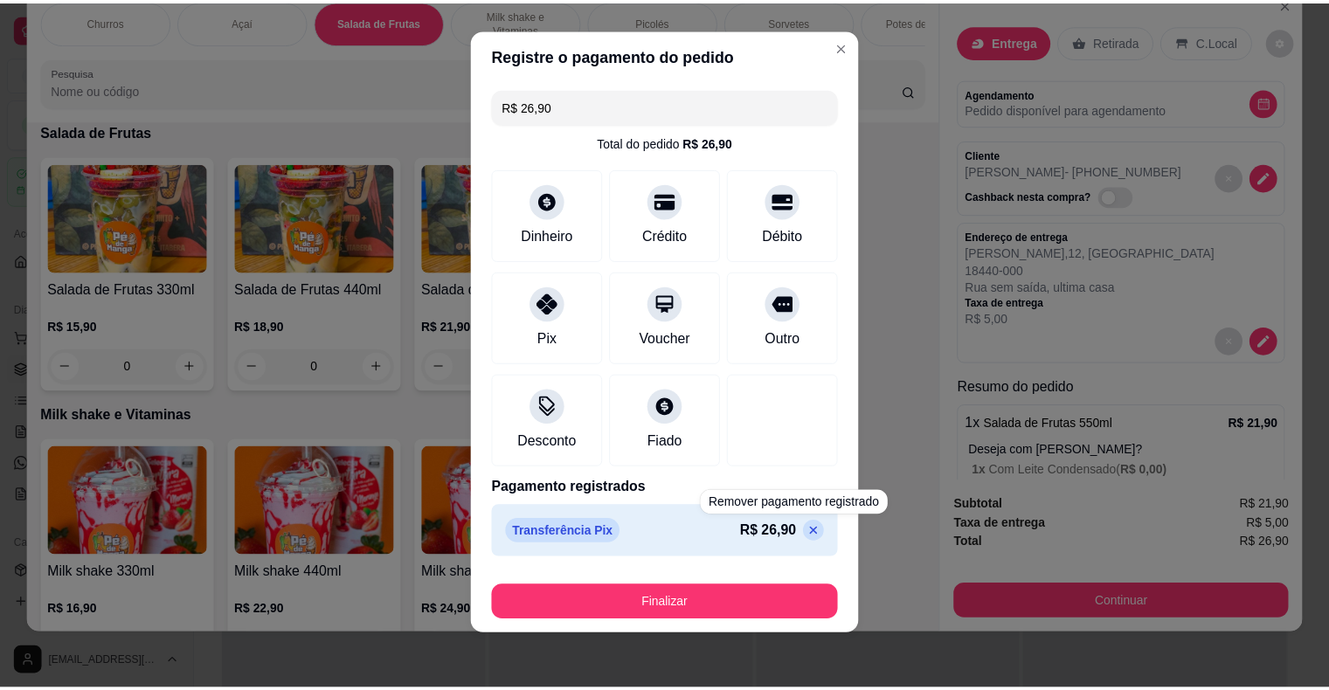
scroll to position [0, 0]
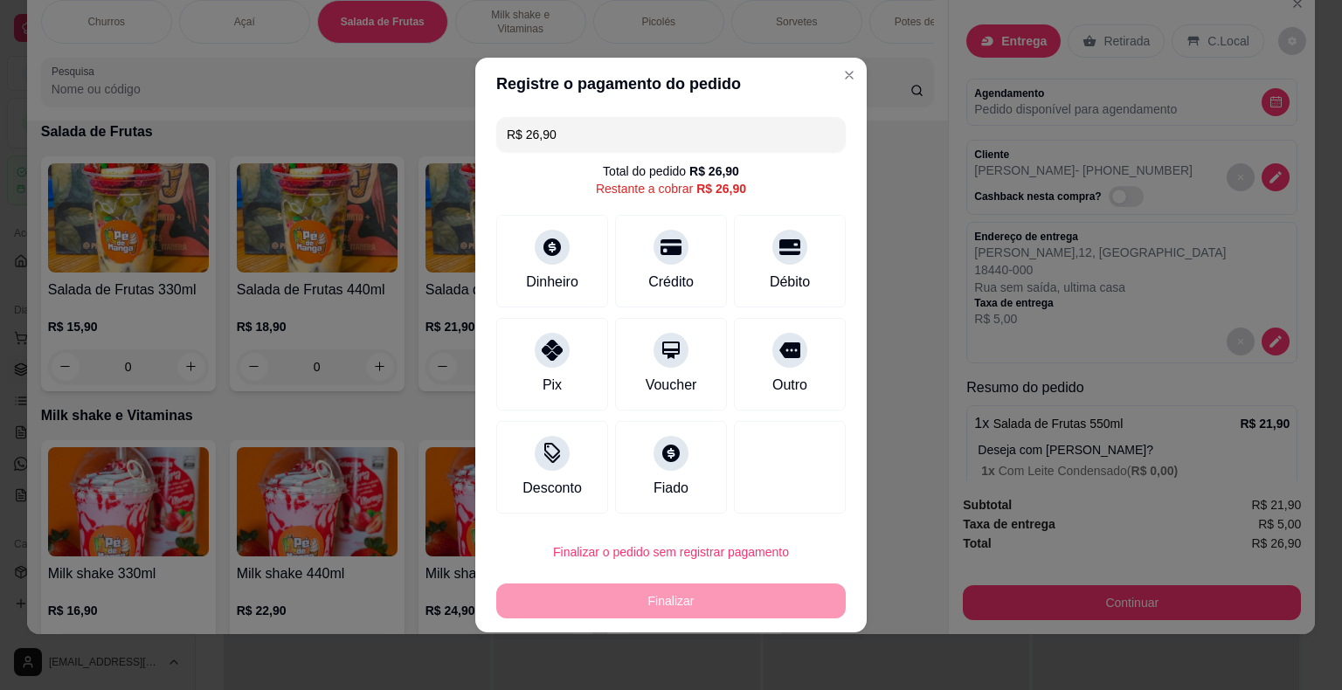
drag, startPoint x: 582, startPoint y: 151, endPoint x: 393, endPoint y: 194, distance: 193.5
click at [393, 194] on div "Registre o pagamento do pedido R$ 26,90 Total do pedido R$ 26,90 Restante a cob…" at bounding box center [671, 345] width 1342 height 690
click at [521, 355] on div "Pix" at bounding box center [552, 361] width 123 height 102
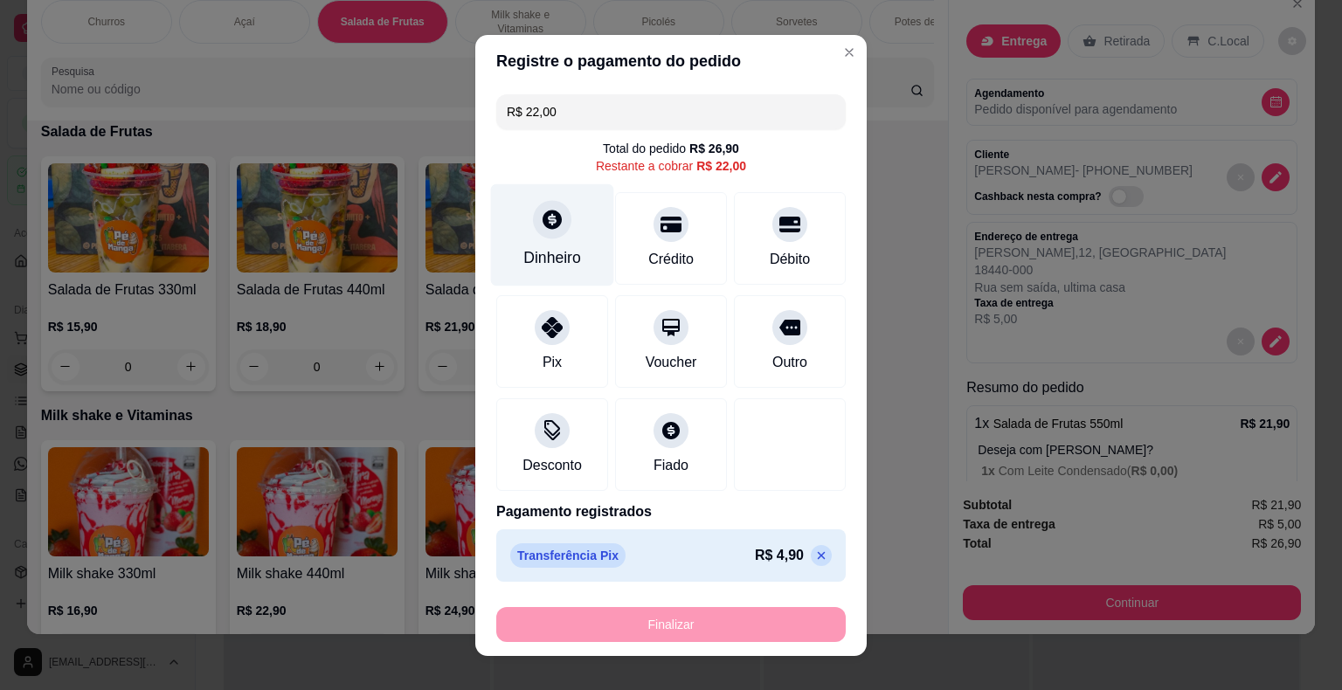
click at [543, 229] on div at bounding box center [552, 219] width 38 height 38
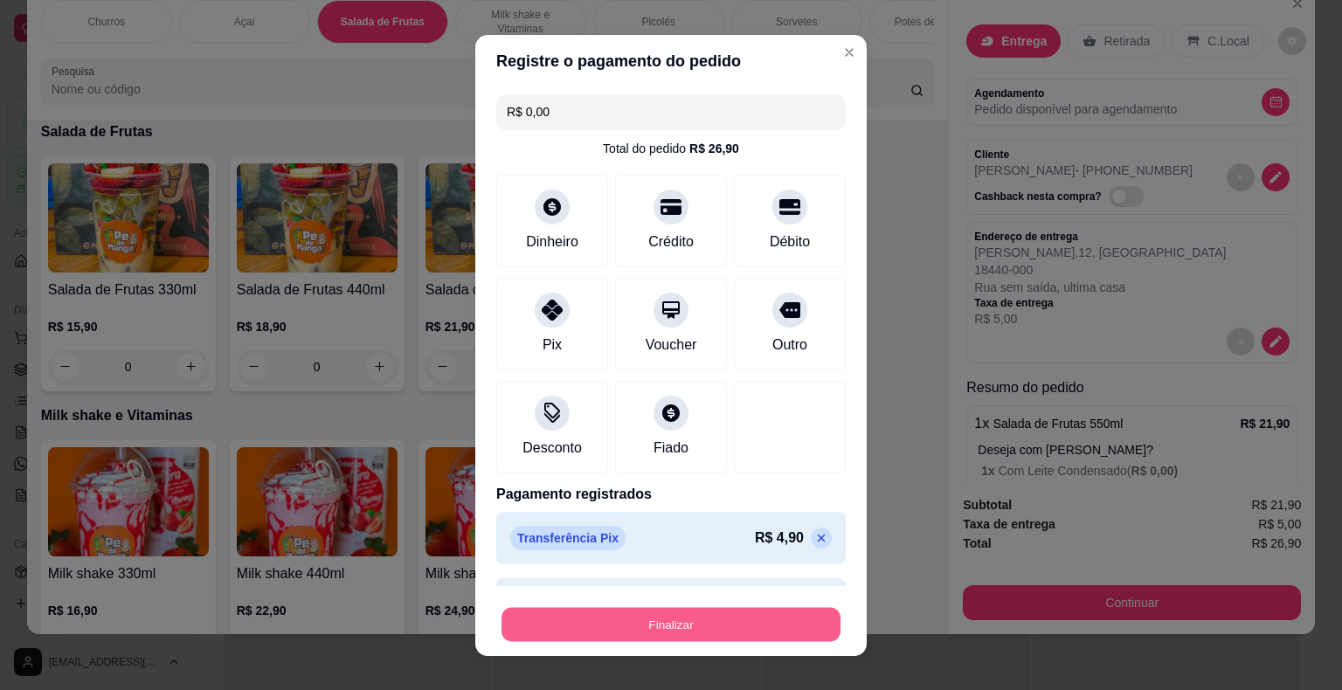
click at [693, 631] on button "Finalizar" at bounding box center [671, 624] width 339 height 34
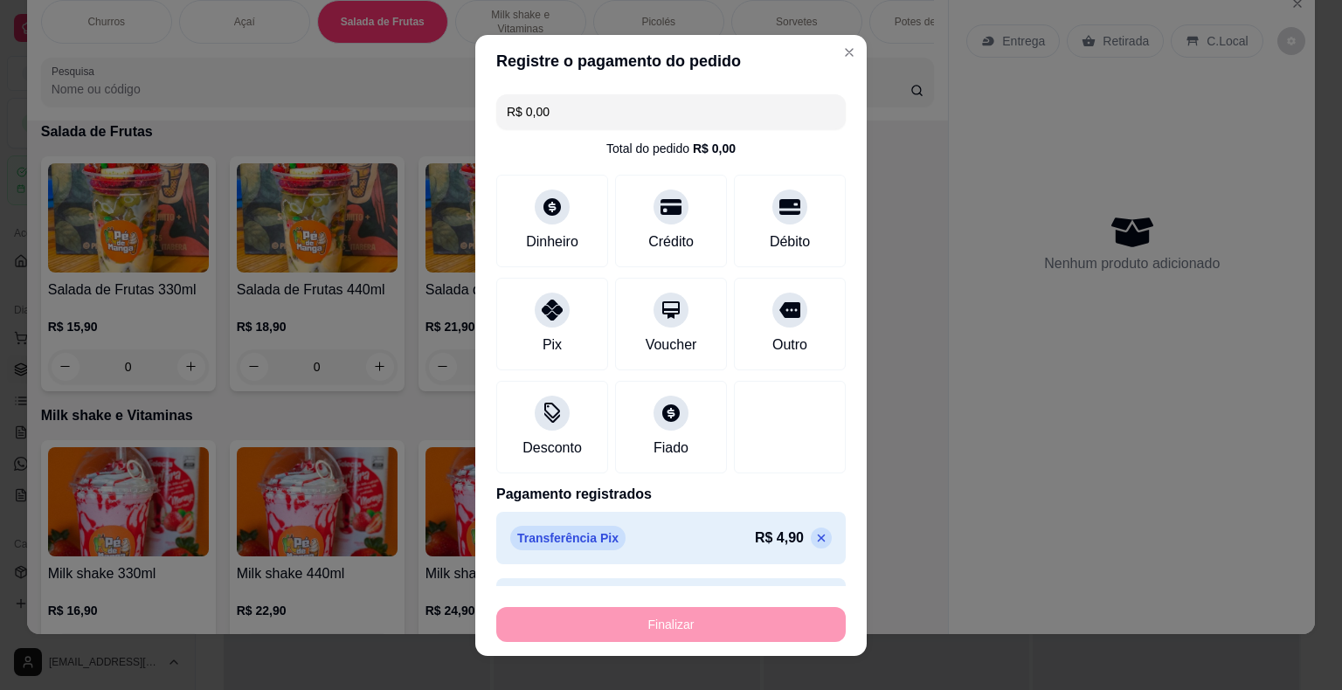
type input "-R$ 26,90"
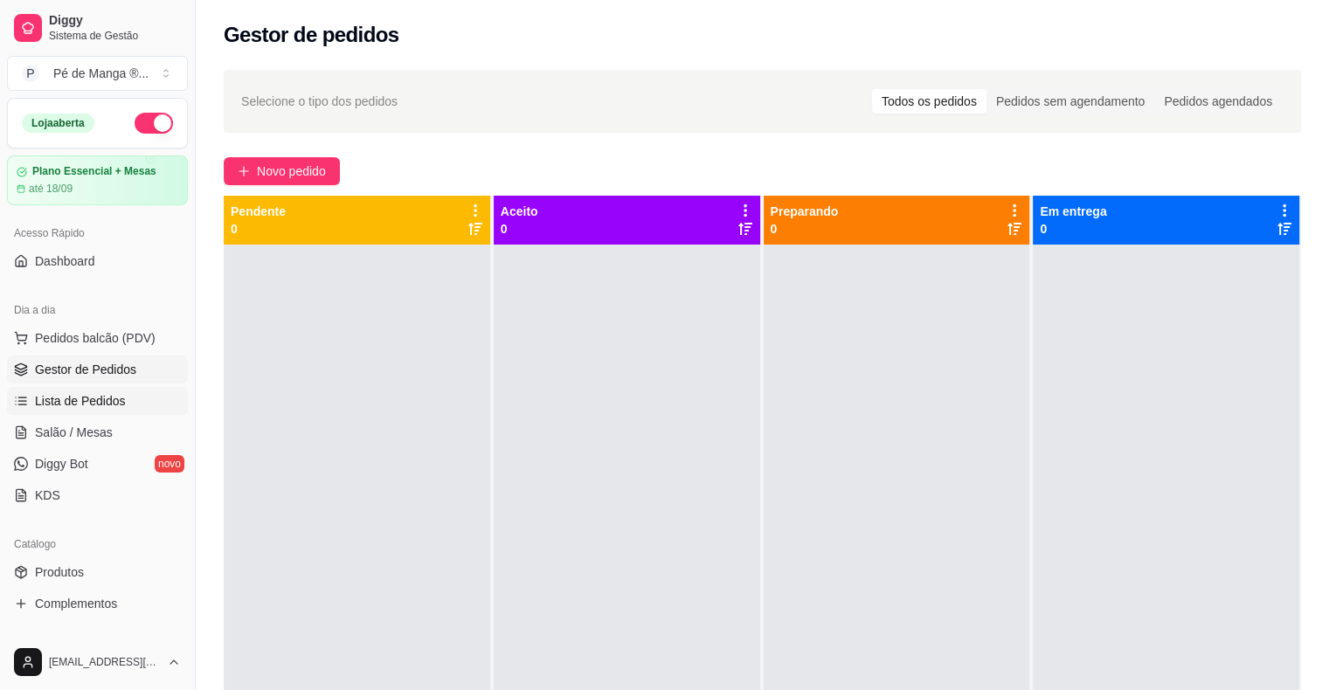
click at [50, 397] on span "Lista de Pedidos" at bounding box center [80, 400] width 91 height 17
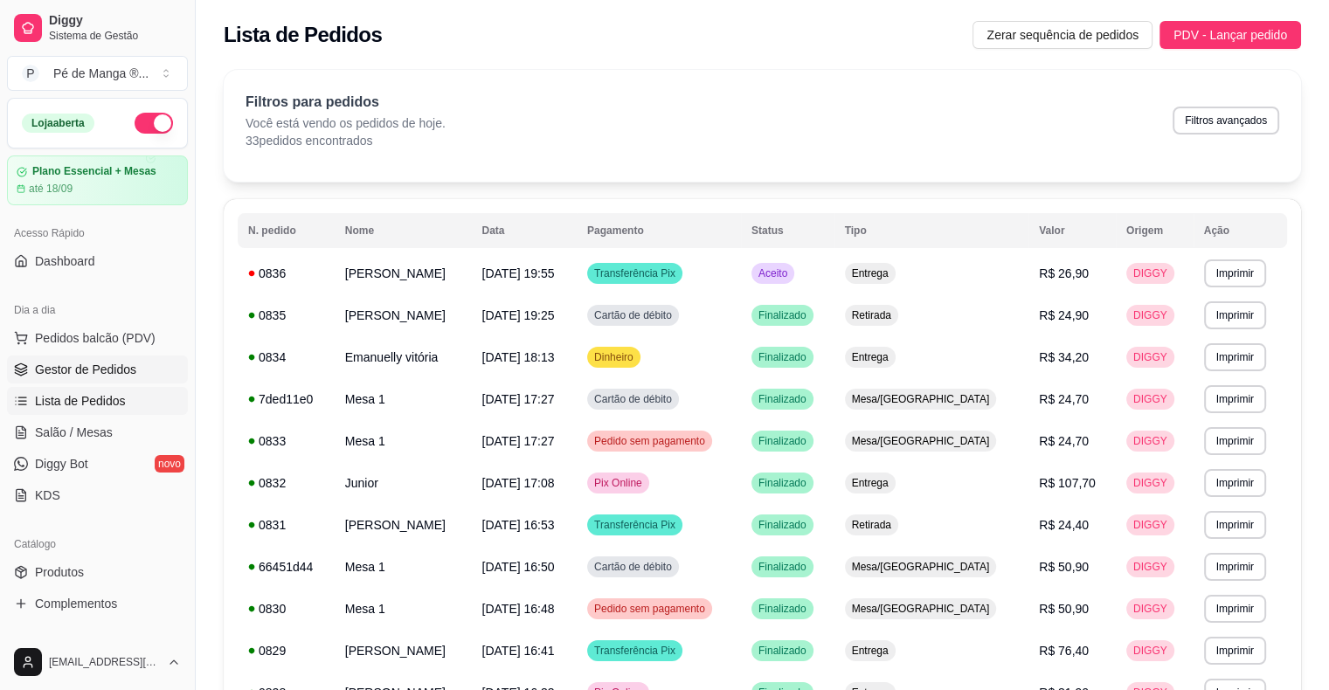
click at [104, 364] on span "Gestor de Pedidos" at bounding box center [85, 369] width 101 height 17
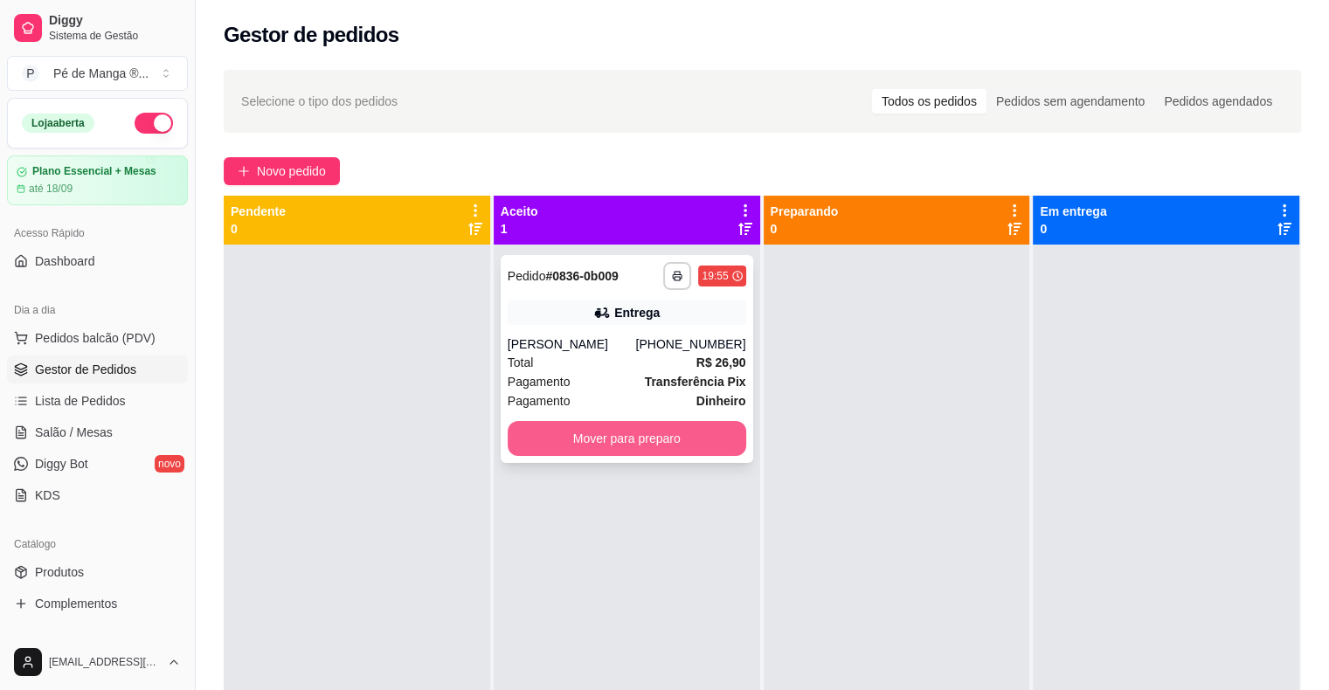
click at [574, 440] on button "Mover para preparo" at bounding box center [627, 438] width 239 height 35
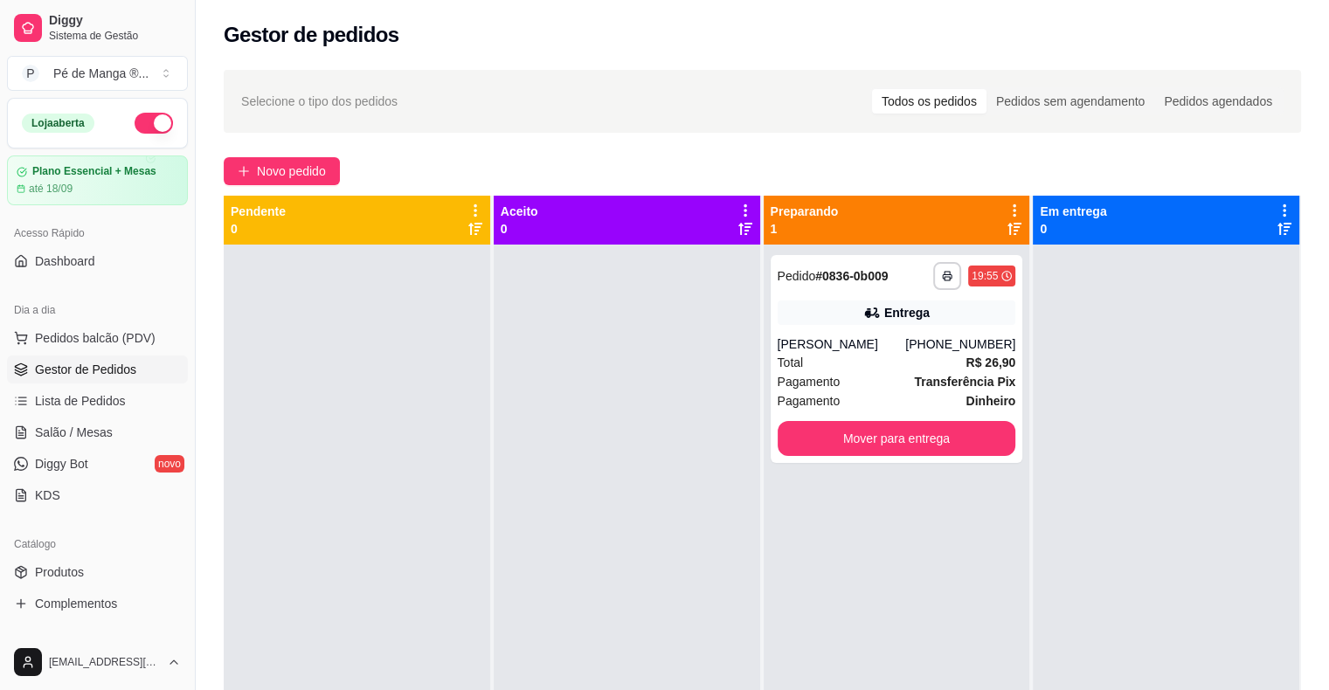
drag, startPoint x: 854, startPoint y: 554, endPoint x: 856, endPoint y: 569, distance: 15.1
click at [856, 566] on div "**********" at bounding box center [897, 590] width 267 height 690
click at [870, 396] on div "Pagamento Dinheiro" at bounding box center [897, 400] width 239 height 19
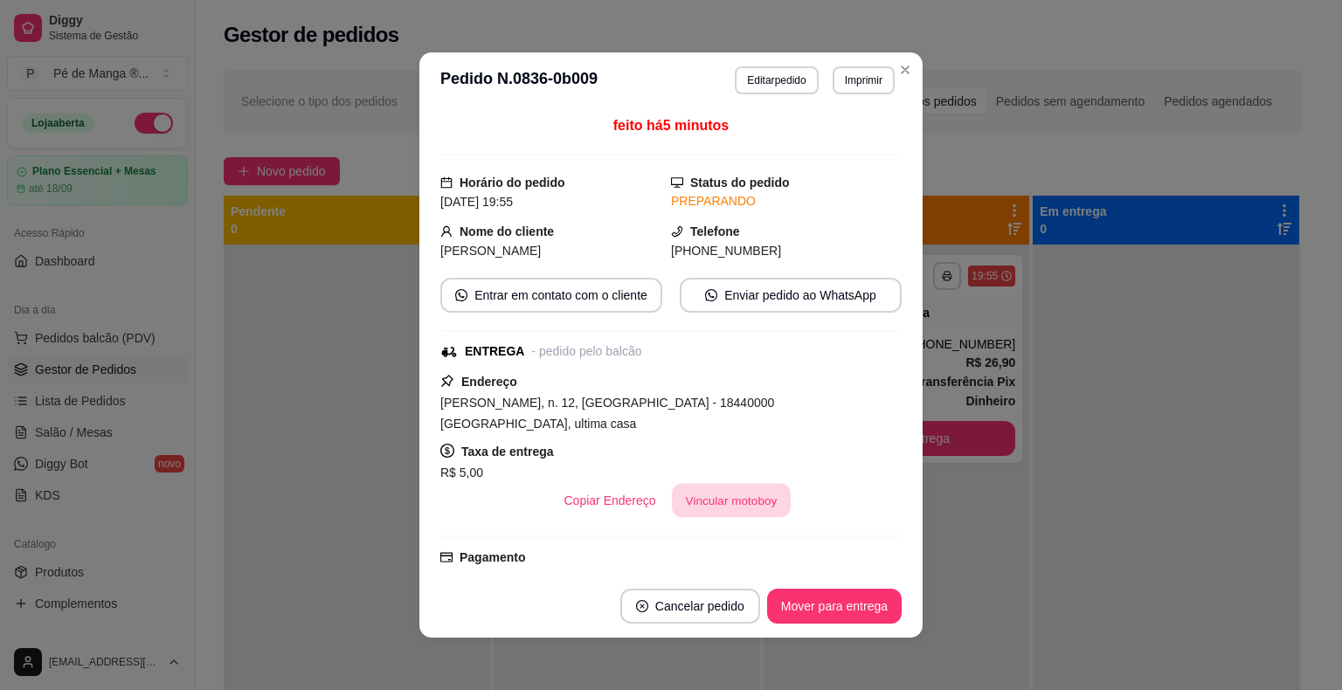
click at [738, 501] on button "Vincular motoboy" at bounding box center [731, 501] width 119 height 34
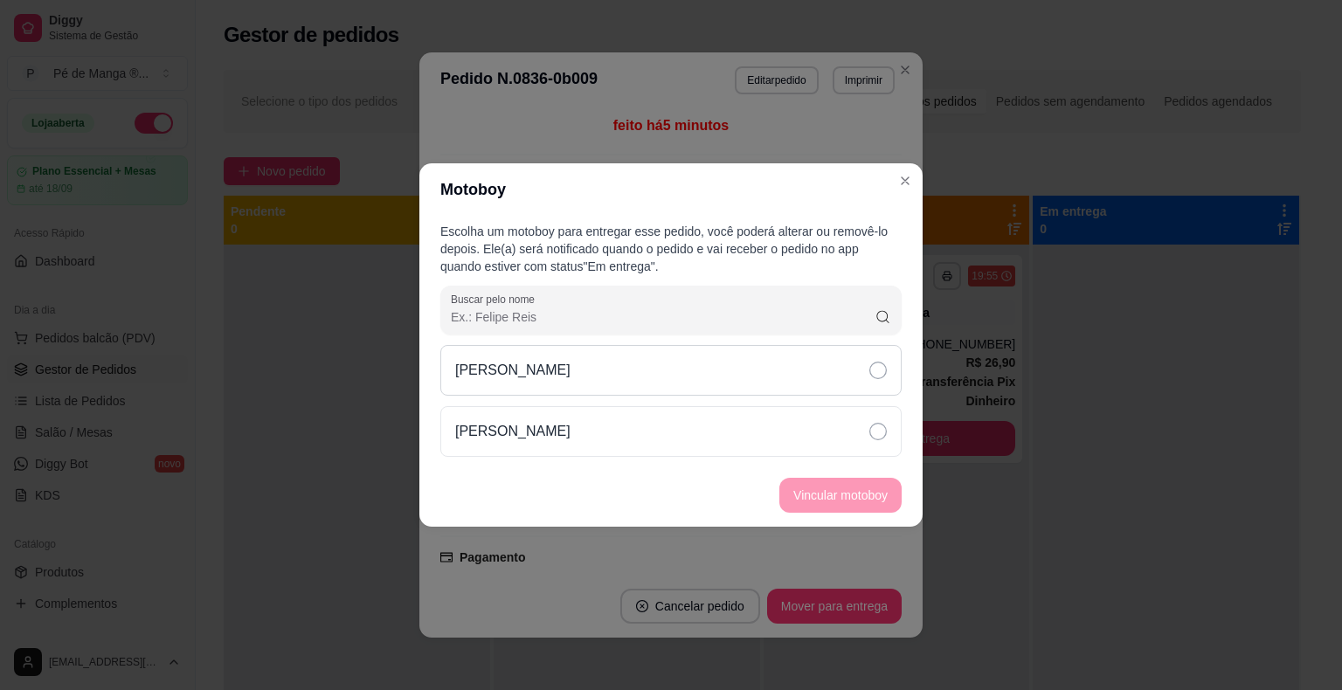
click at [879, 369] on icon at bounding box center [877, 370] width 17 height 17
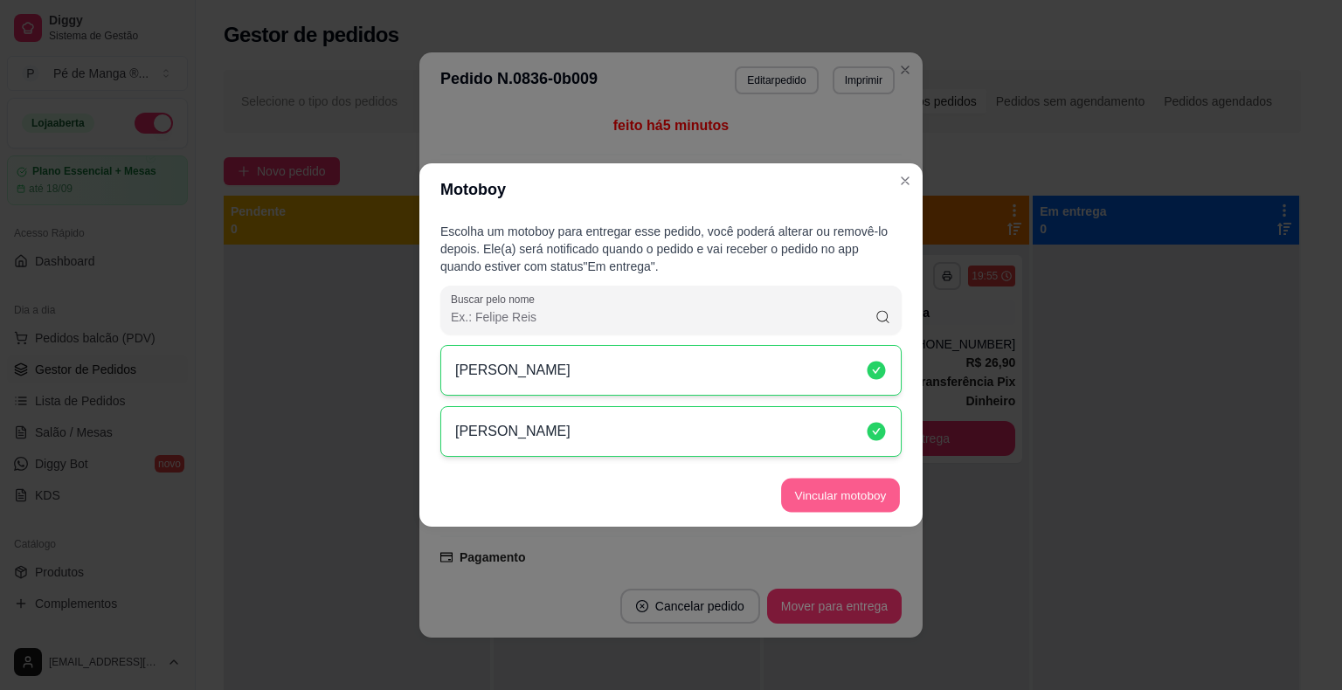
click at [823, 488] on button "Vincular motoboy" at bounding box center [840, 496] width 119 height 34
